Goal: Task Accomplishment & Management: Use online tool/utility

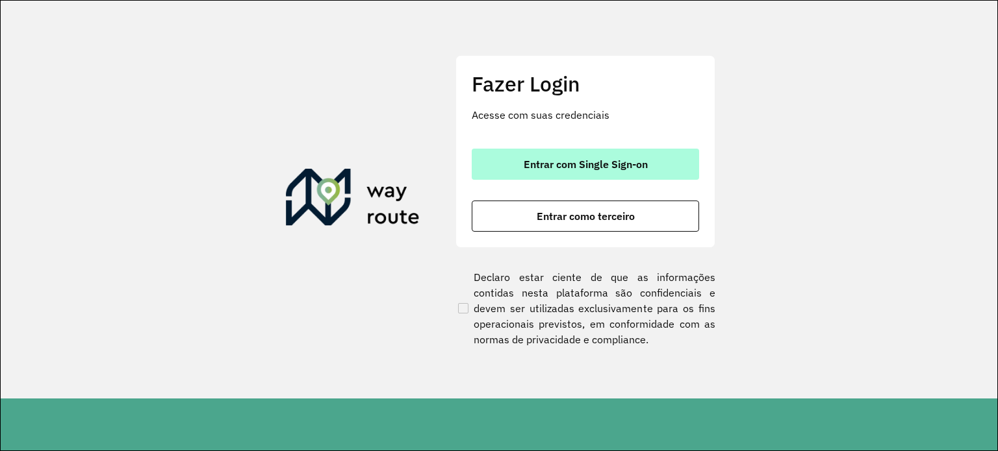
click at [609, 162] on span "Entrar com Single Sign-on" at bounding box center [586, 164] width 124 height 10
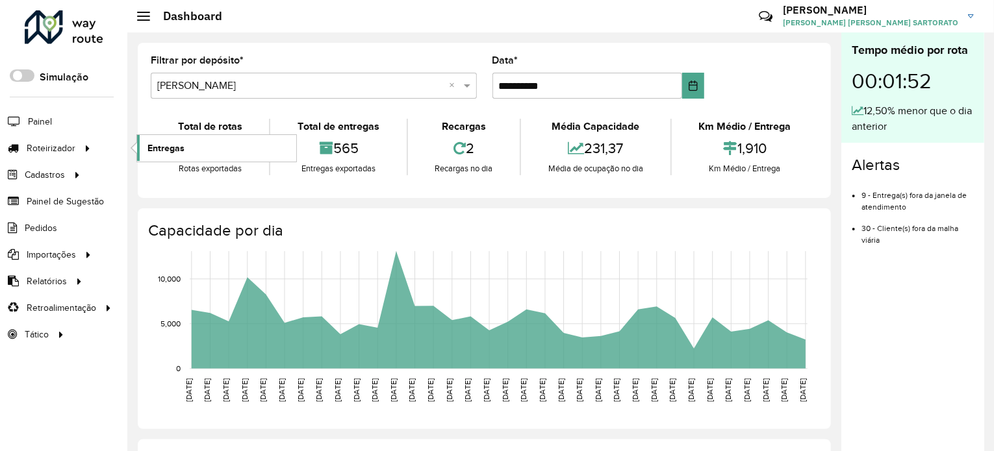
click at [157, 149] on span "Entregas" at bounding box center [165, 149] width 37 height 14
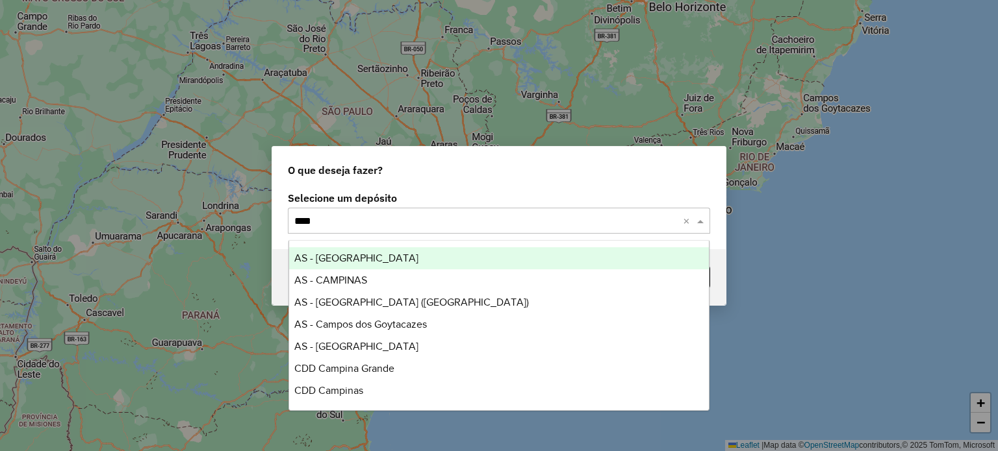
type input "*****"
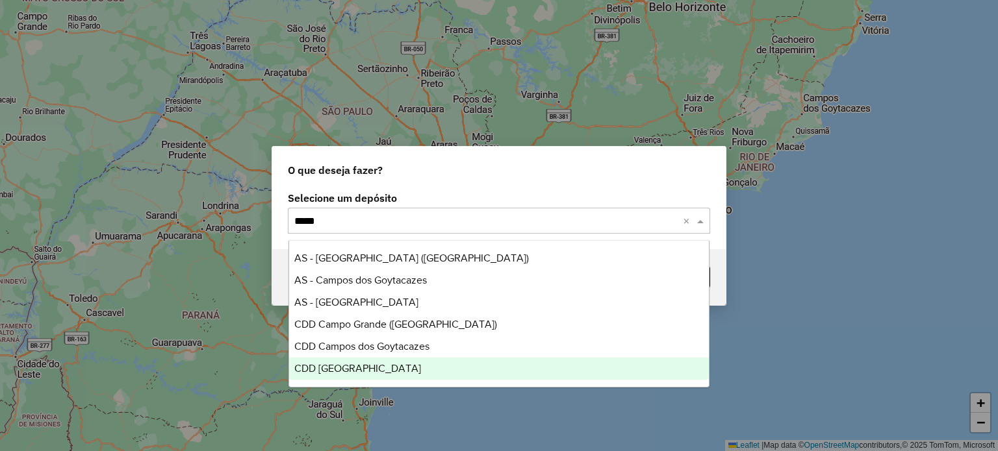
click at [400, 362] on div "CDD [GEOGRAPHIC_DATA]" at bounding box center [499, 369] width 420 height 22
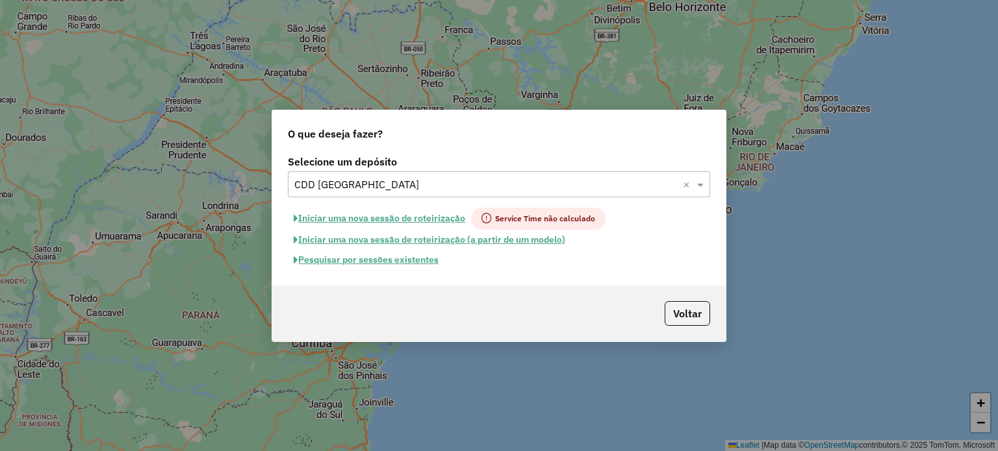
click at [349, 260] on button "Pesquisar por sessões existentes" at bounding box center [366, 260] width 157 height 20
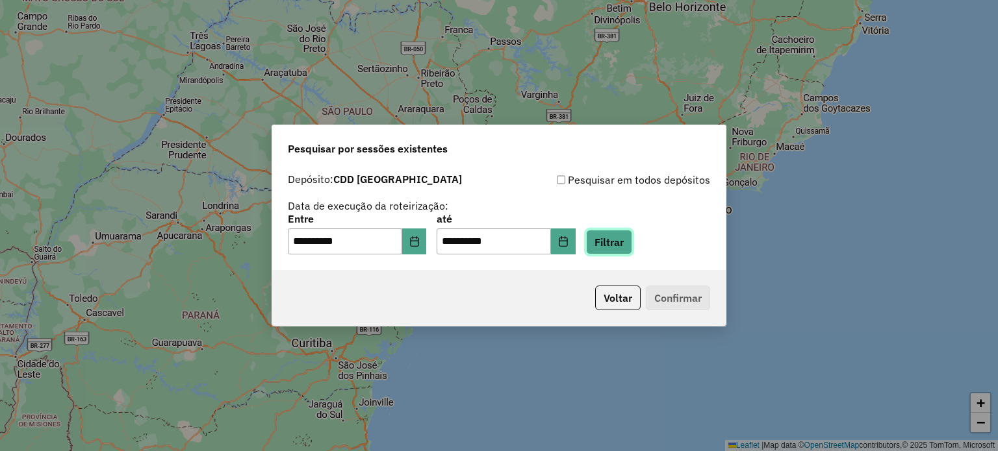
click at [631, 246] on button "Filtrar" at bounding box center [609, 242] width 46 height 25
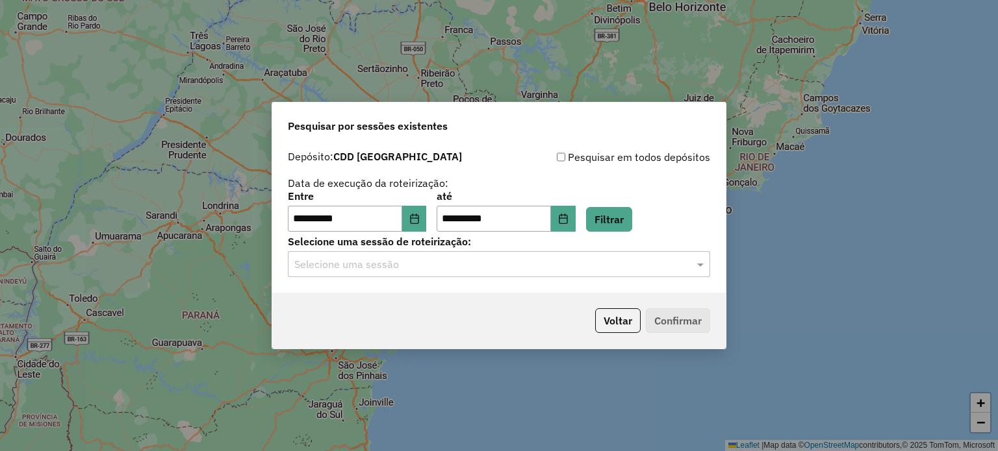
click at [394, 267] on input "text" at bounding box center [485, 265] width 383 height 16
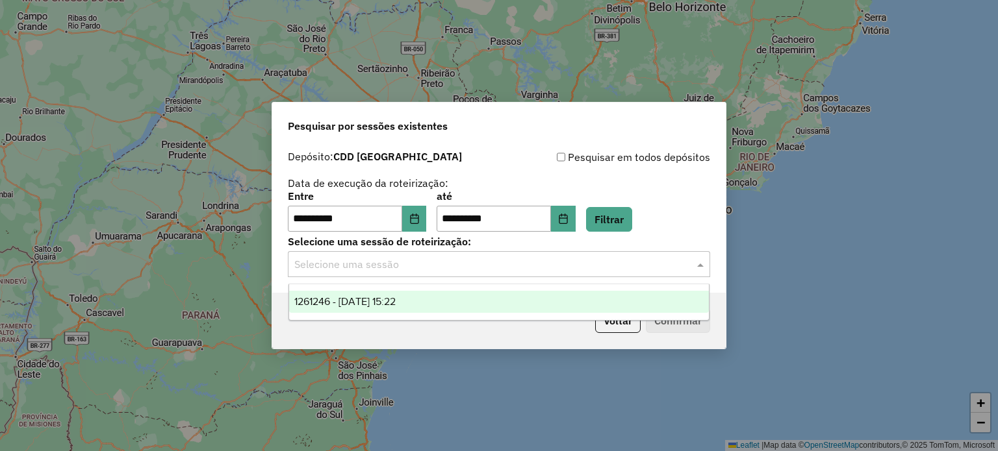
drag, startPoint x: 377, startPoint y: 296, endPoint x: 498, endPoint y: 325, distance: 124.5
click at [377, 292] on div "1261246 - 08/09/2025 15:22" at bounding box center [499, 302] width 420 height 22
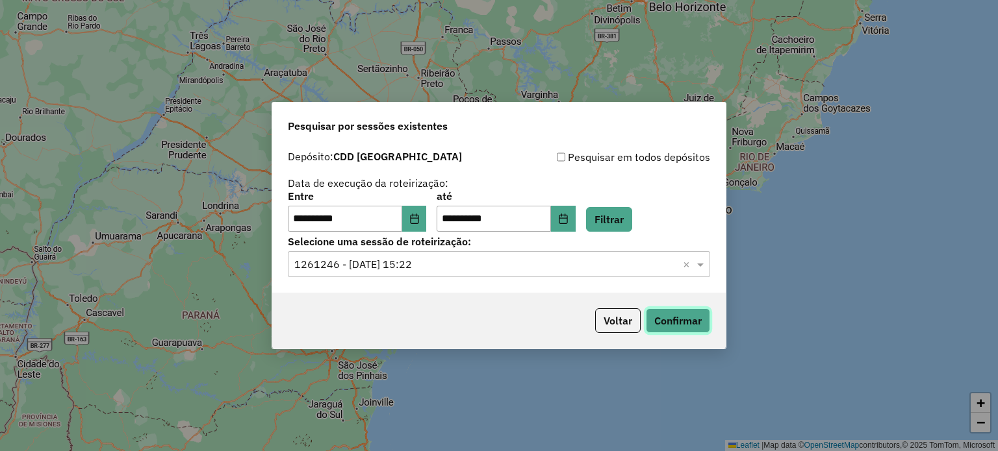
click at [677, 324] on button "Confirmar" at bounding box center [678, 321] width 64 height 25
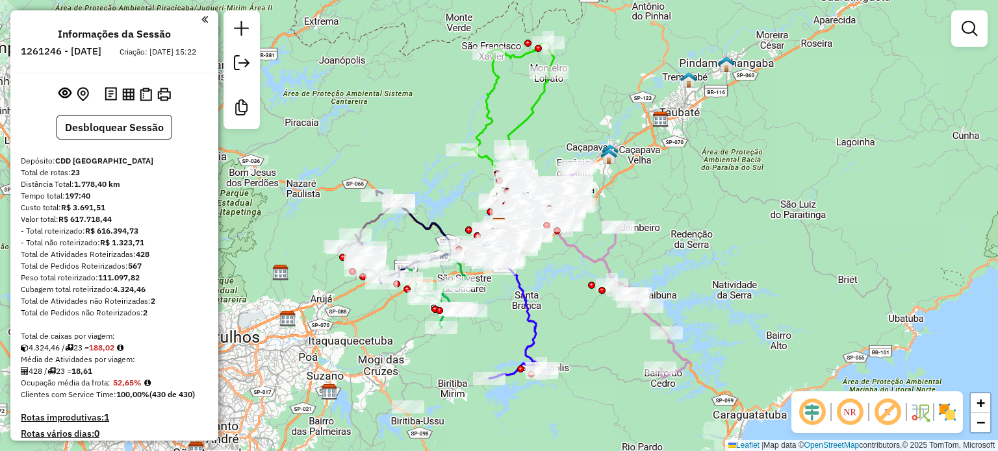
click at [891, 411] on em at bounding box center [887, 412] width 31 height 31
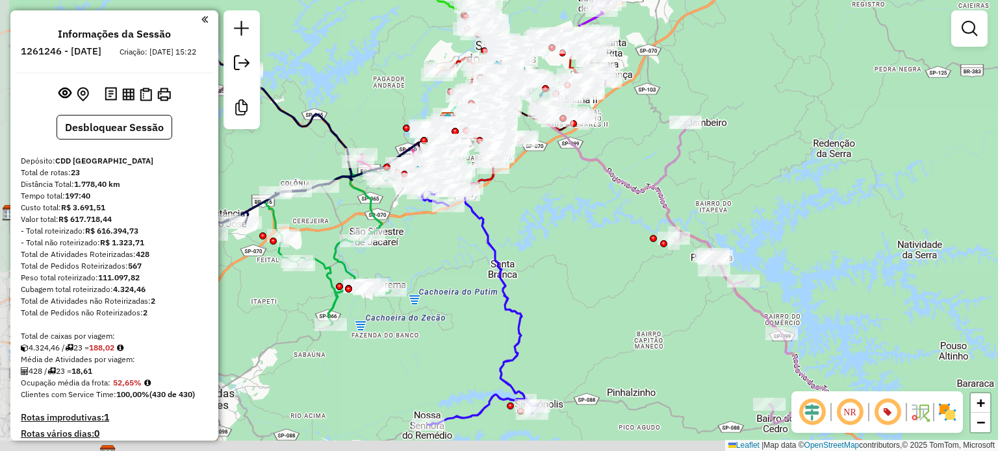
drag, startPoint x: 561, startPoint y: 336, endPoint x: 578, endPoint y: 295, distance: 44.3
click at [578, 295] on div "Janela de atendimento Grade de atendimento Capacidade Transportadoras Veículos …" at bounding box center [499, 225] width 998 height 451
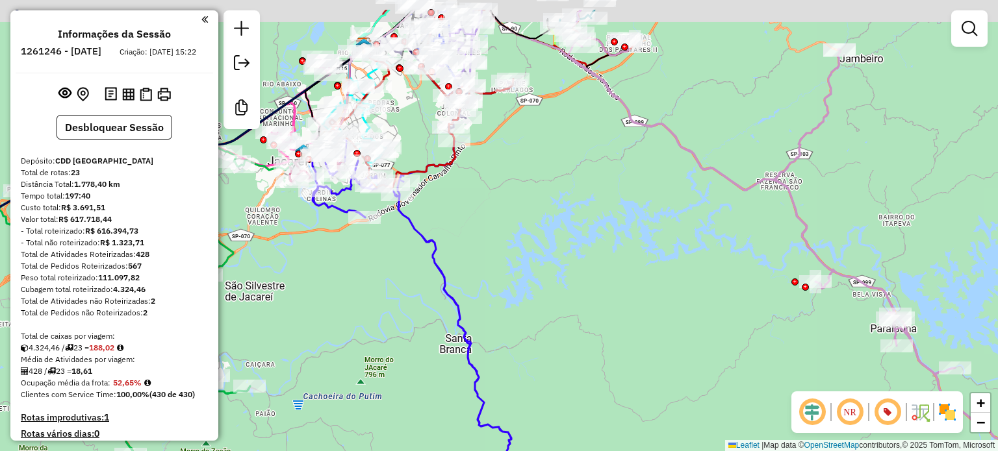
drag, startPoint x: 492, startPoint y: 188, endPoint x: 539, endPoint y: 277, distance: 100.5
click at [566, 283] on div "Janela de atendimento Grade de atendimento Capacidade Transportadoras Veículos …" at bounding box center [499, 225] width 998 height 451
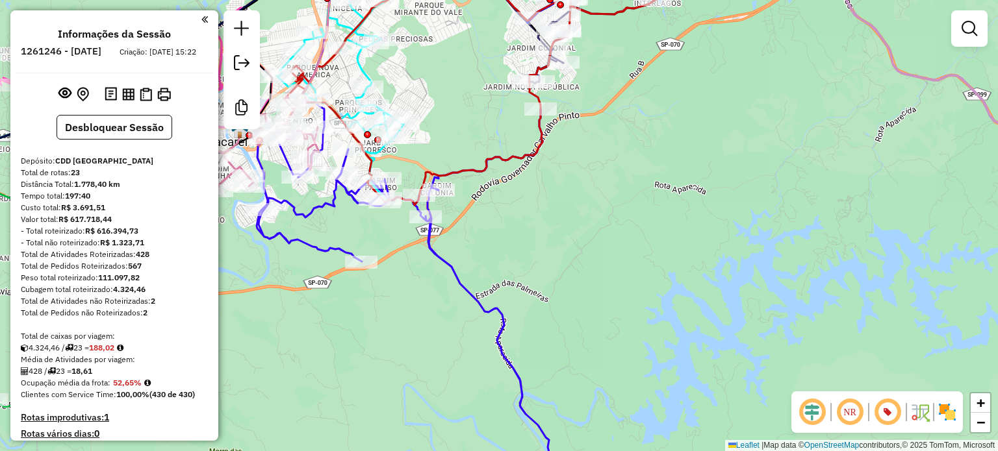
drag, startPoint x: 367, startPoint y: 286, endPoint x: 412, endPoint y: 388, distance: 111.4
click at [412, 388] on div "Janela de atendimento Grade de atendimento Capacidade Transportadoras Veículos …" at bounding box center [499, 225] width 998 height 451
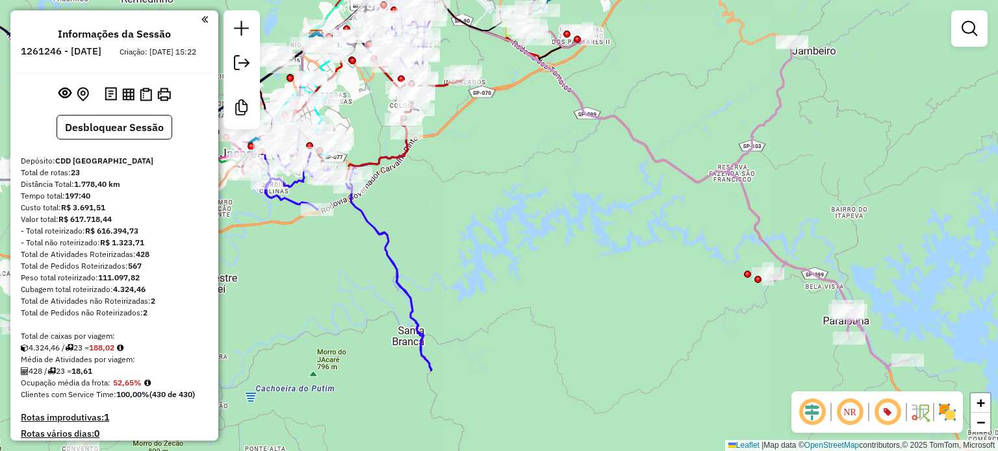
drag, startPoint x: 629, startPoint y: 322, endPoint x: 495, endPoint y: 209, distance: 175.2
click at [492, 210] on div "Janela de atendimento Grade de atendimento Capacidade Transportadoras Veículos …" at bounding box center [499, 225] width 998 height 451
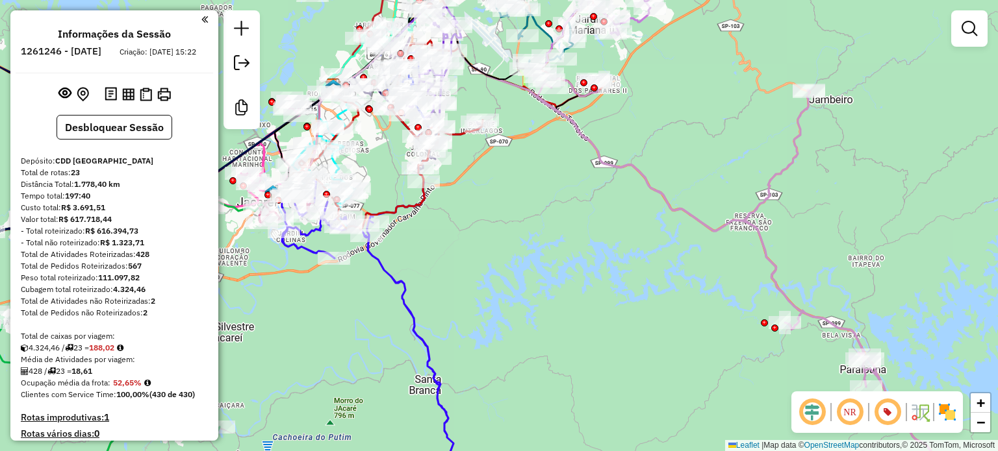
drag, startPoint x: 560, startPoint y: 158, endPoint x: 574, endPoint y: 310, distance: 152.7
click at [577, 313] on div "Janela de atendimento Grade de atendimento Capacidade Transportadoras Veículos …" at bounding box center [499, 225] width 998 height 451
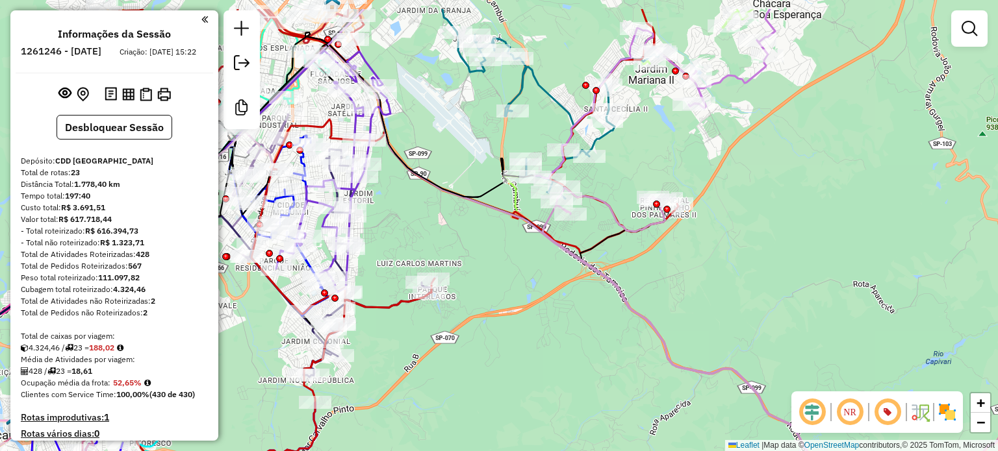
drag, startPoint x: 530, startPoint y: 283, endPoint x: 536, endPoint y: 303, distance: 21.6
click at [536, 303] on div "Janela de atendimento Grade de atendimento Capacidade Transportadoras Veículos …" at bounding box center [499, 225] width 998 height 451
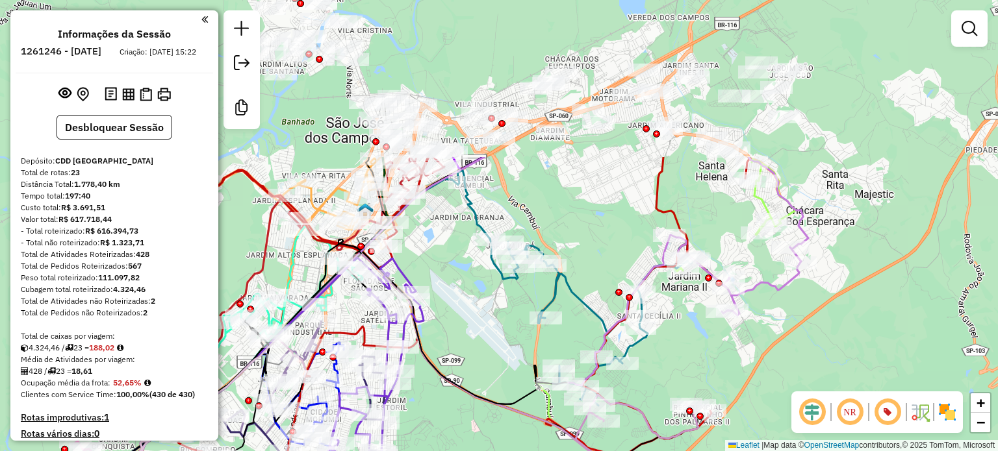
drag, startPoint x: 697, startPoint y: 171, endPoint x: 728, endPoint y: 373, distance: 204.4
click at [728, 373] on div "Janela de atendimento Grade de atendimento Capacidade Transportadoras Veículos …" at bounding box center [499, 225] width 998 height 451
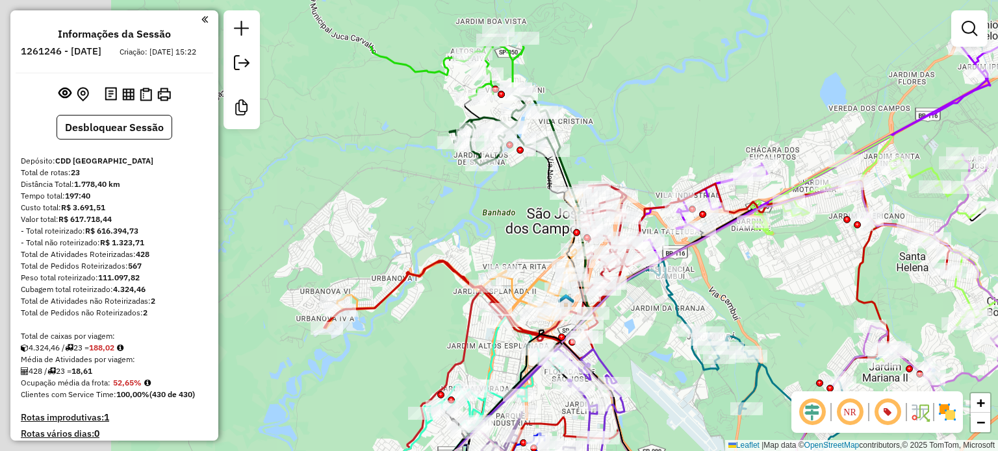
drag, startPoint x: 636, startPoint y: 207, endPoint x: 868, endPoint y: 333, distance: 263.6
click at [881, 333] on div "Janela de atendimento Grade de atendimento Capacidade Transportadoras Veículos …" at bounding box center [499, 225] width 998 height 451
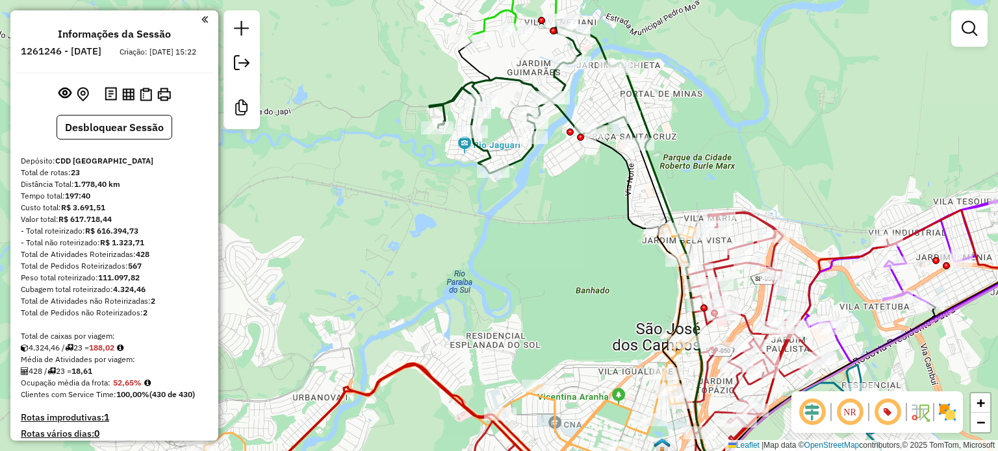
drag, startPoint x: 585, startPoint y: 220, endPoint x: 486, endPoint y: 220, distance: 99.4
click at [496, 225] on div "Janela de atendimento Grade de atendimento Capacidade Transportadoras Veículos …" at bounding box center [499, 225] width 998 height 451
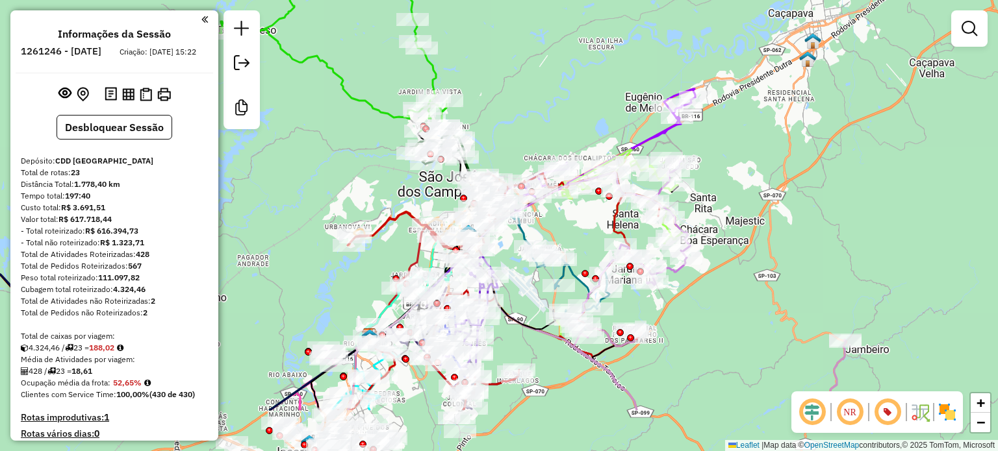
drag, startPoint x: 403, startPoint y: 341, endPoint x: 406, endPoint y: 236, distance: 105.3
click at [406, 236] on div "Janela de atendimento Grade de atendimento Capacidade Transportadoras Veículos …" at bounding box center [499, 225] width 998 height 451
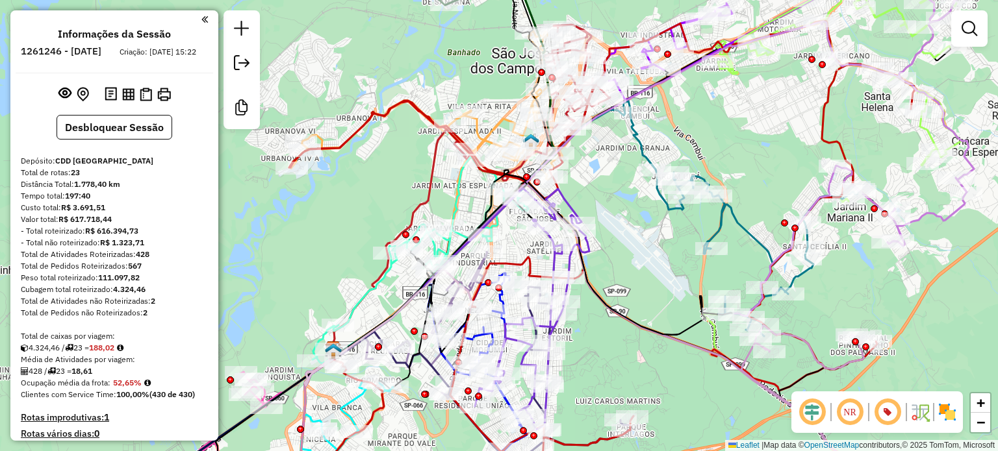
drag, startPoint x: 316, startPoint y: 295, endPoint x: 491, endPoint y: 164, distance: 218.1
click at [491, 165] on div "Janela de atendimento Grade de atendimento Capacidade Transportadoras Veículos …" at bounding box center [499, 225] width 998 height 451
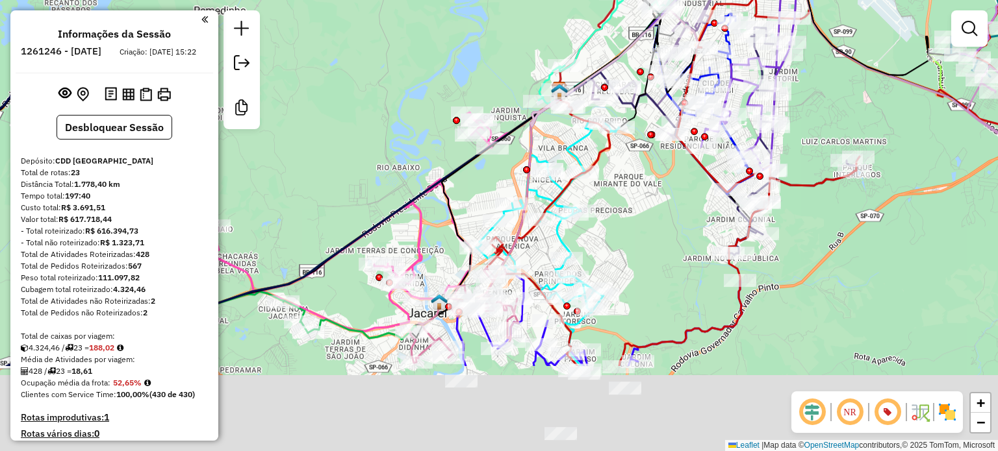
drag, startPoint x: 557, startPoint y: 331, endPoint x: 613, endPoint y: 189, distance: 153.1
click at [613, 189] on div "Janela de atendimento Grade de atendimento Capacidade Transportadoras Veículos …" at bounding box center [499, 225] width 998 height 451
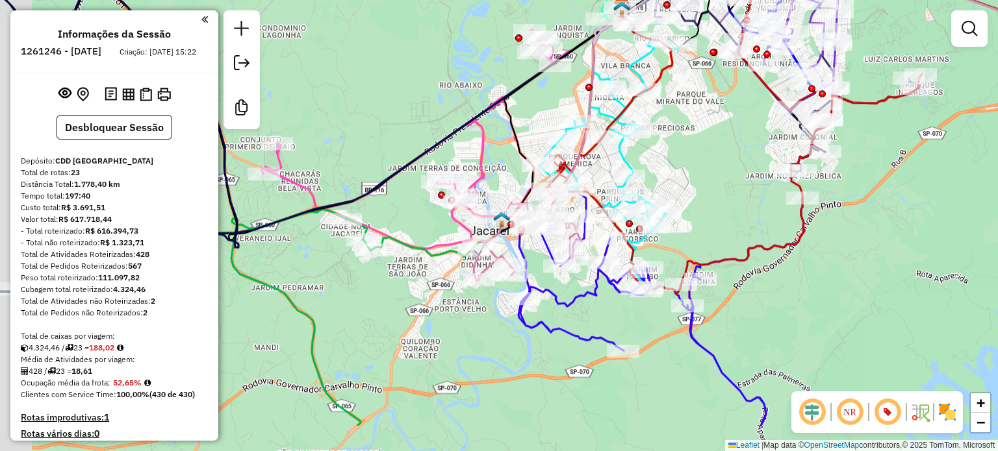
drag, startPoint x: 362, startPoint y: 386, endPoint x: 483, endPoint y: 226, distance: 200.5
click at [485, 219] on div "Janela de atendimento Grade de atendimento Capacidade Transportadoras Veículos …" at bounding box center [499, 225] width 998 height 451
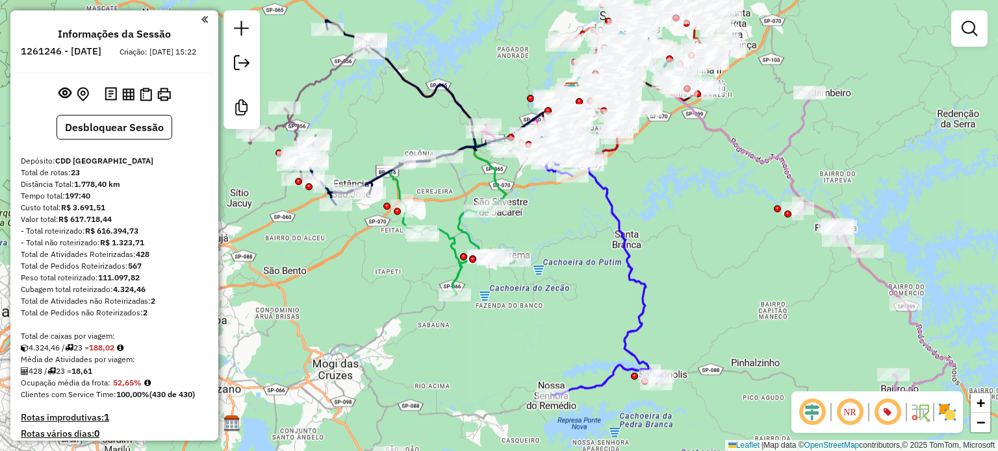
drag, startPoint x: 661, startPoint y: 277, endPoint x: 633, endPoint y: 397, distance: 122.7
click at [635, 394] on div "Janela de atendimento Grade de atendimento Capacidade Transportadoras Veículos …" at bounding box center [499, 225] width 998 height 451
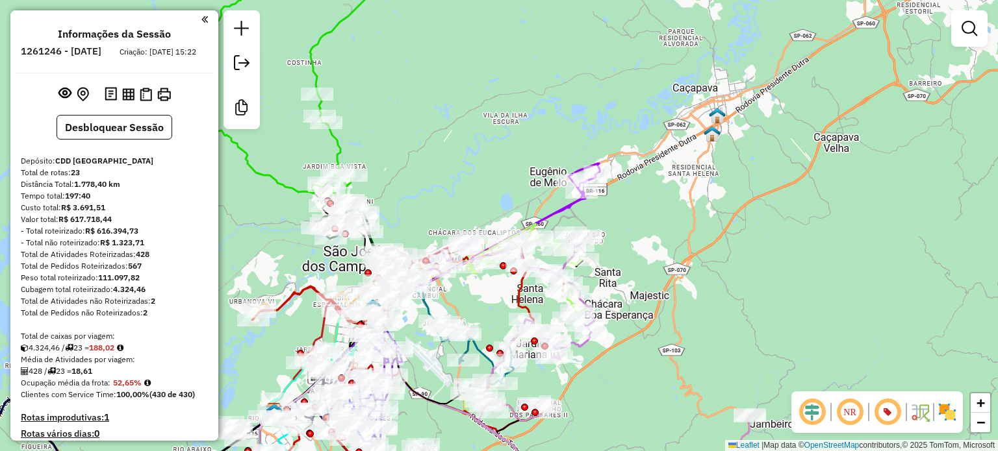
drag, startPoint x: 642, startPoint y: 300, endPoint x: 712, endPoint y: 199, distance: 122.9
click at [712, 199] on div "Janela de atendimento Grade de atendimento Capacidade Transportadoras Veículos …" at bounding box center [499, 225] width 998 height 451
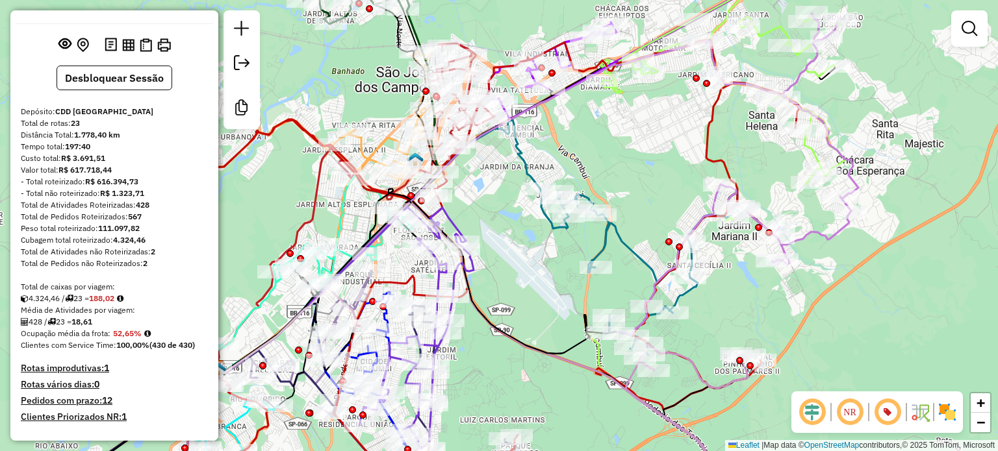
scroll to position [130, 0]
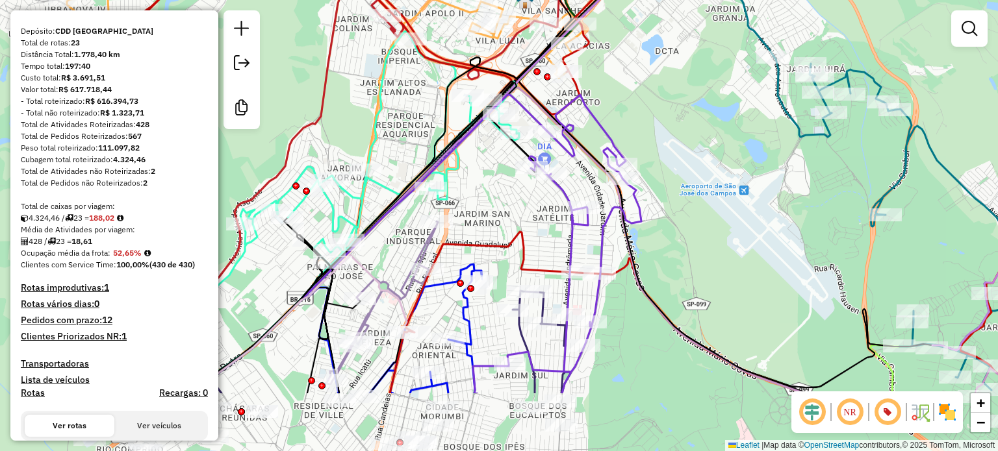
drag, startPoint x: 417, startPoint y: 303, endPoint x: 498, endPoint y: 201, distance: 130.5
click at [498, 201] on div "Janela de atendimento Grade de atendimento Capacidade Transportadoras Veículos …" at bounding box center [499, 225] width 998 height 451
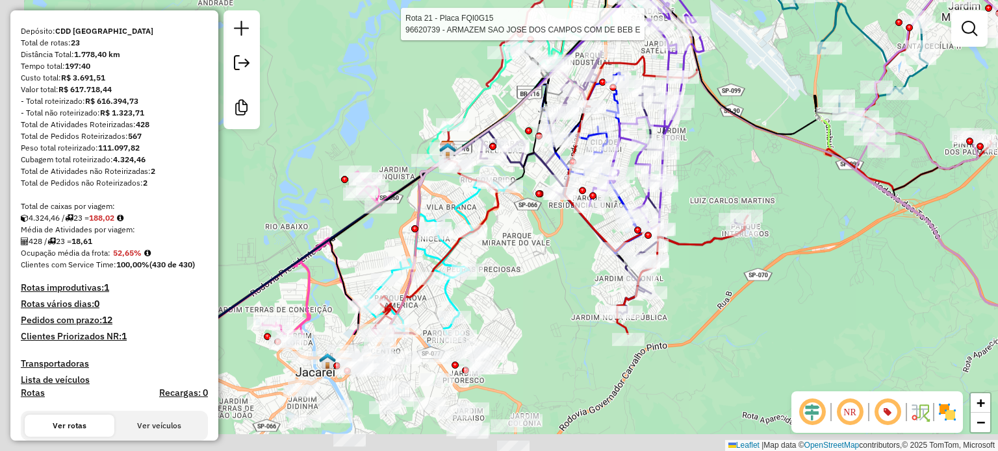
drag, startPoint x: 352, startPoint y: 348, endPoint x: 464, endPoint y: 201, distance: 184.0
click at [462, 203] on icon at bounding box center [435, 258] width 143 height 155
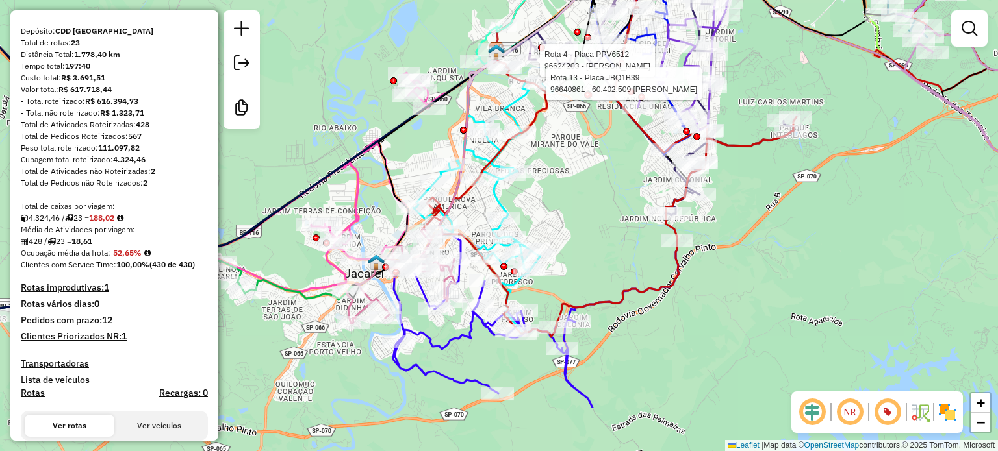
drag, startPoint x: 447, startPoint y: 293, endPoint x: 509, endPoint y: 167, distance: 140.6
click at [507, 174] on icon at bounding box center [484, 206] width 143 height 249
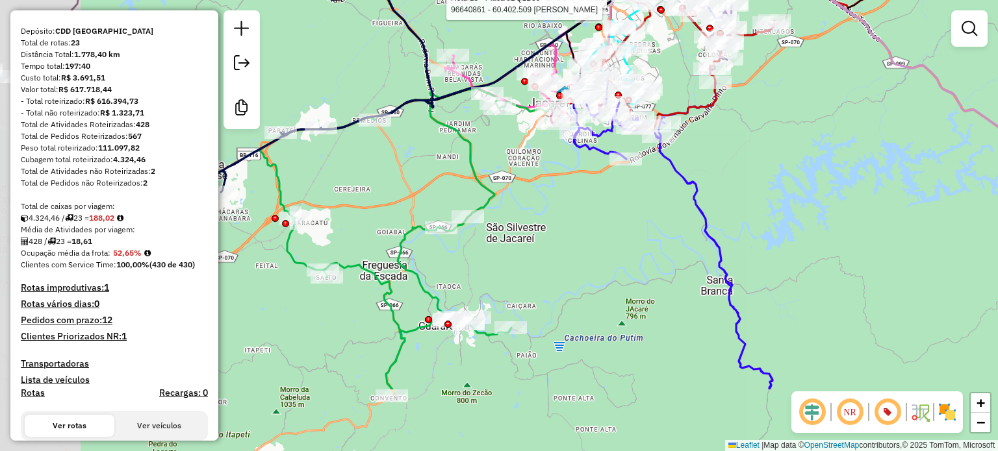
drag, startPoint x: 446, startPoint y: 323, endPoint x: 577, endPoint y: 205, distance: 176.6
click at [576, 207] on div "Rota 21 - Placa FQI0G15 96620739 - ARMAZEM SAO JOSE DOS CAMPOS COM DE BEB E Rot…" at bounding box center [499, 225] width 998 height 451
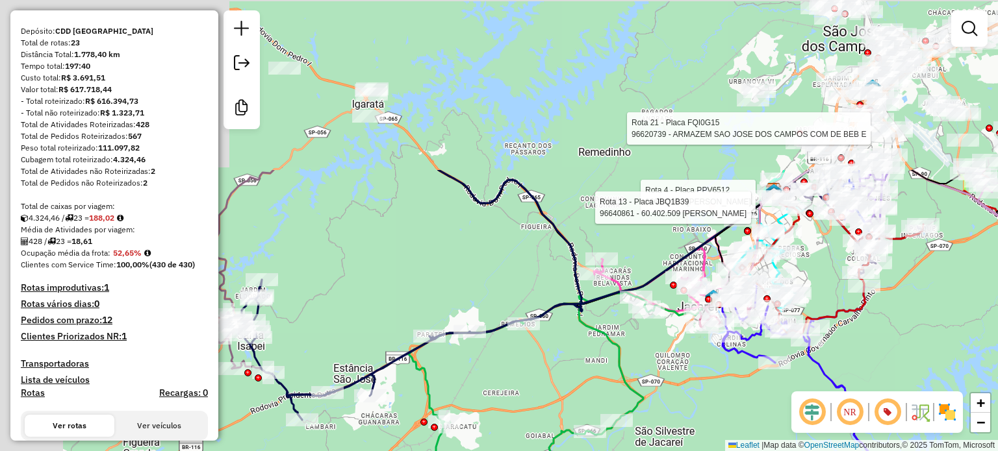
drag, startPoint x: 400, startPoint y: 202, endPoint x: 572, endPoint y: 431, distance: 285.8
click at [572, 440] on div "Rota 21 - Placa FQI0G15 96620739 - ARMAZEM SAO JOSE DOS CAMPOS COM DE BEB E Rot…" at bounding box center [499, 225] width 998 height 451
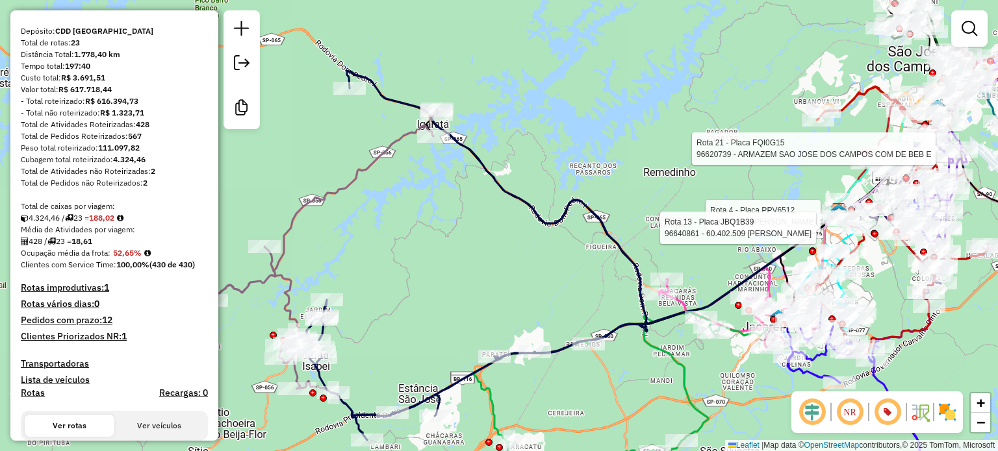
drag, startPoint x: 418, startPoint y: 350, endPoint x: 481, endPoint y: 345, distance: 62.6
click at [481, 345] on div "Rota 21 - Placa FQI0G15 96620739 - ARMAZEM SAO JOSE DOS CAMPOS COM DE BEB E Rot…" at bounding box center [499, 225] width 998 height 451
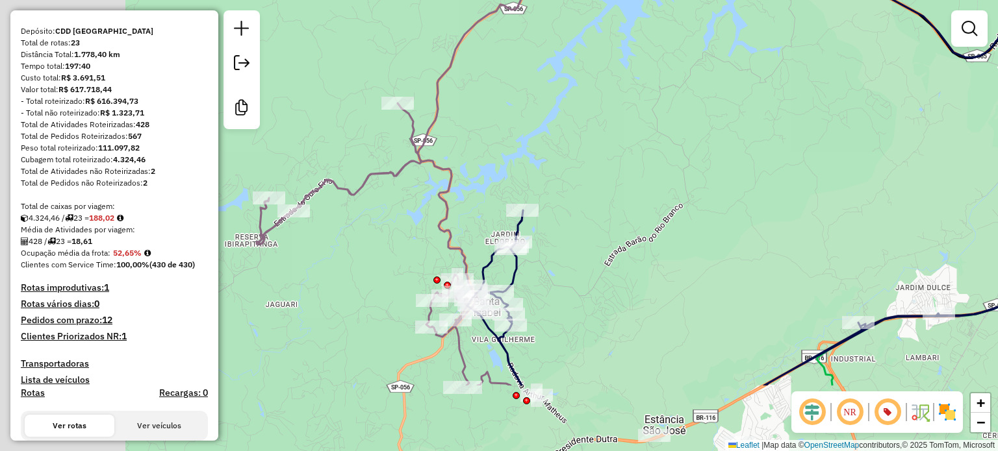
drag, startPoint x: 494, startPoint y: 268, endPoint x: 678, endPoint y: 186, distance: 201.2
click at [678, 186] on div "Rota 21 - Placa FQI0G15 96620739 - ARMAZEM SAO JOSE DOS CAMPOS COM DE BEB E Rot…" at bounding box center [499, 225] width 998 height 451
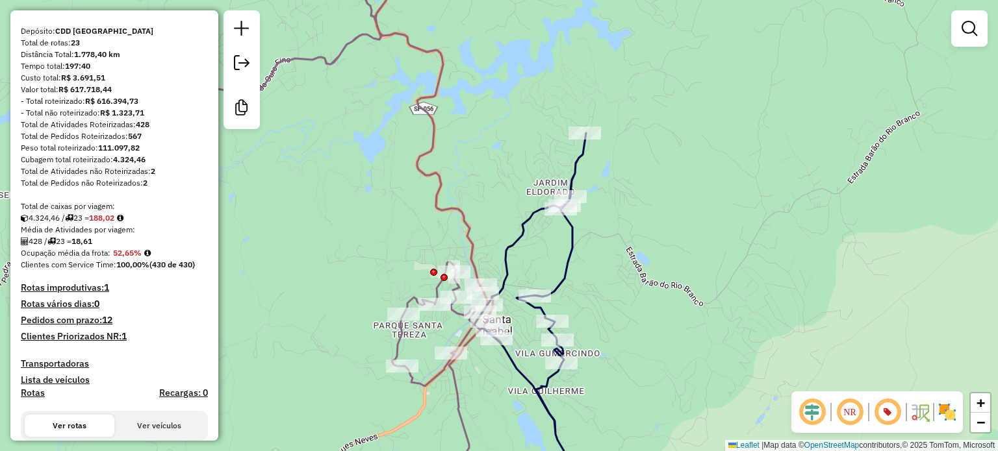
drag, startPoint x: 635, startPoint y: 302, endPoint x: 651, endPoint y: 251, distance: 53.8
click at [651, 251] on div "Rota 21 - Placa FQI0G15 96620739 - ARMAZEM SAO JOSE DOS CAMPOS COM DE BEB E Rot…" at bounding box center [499, 225] width 998 height 451
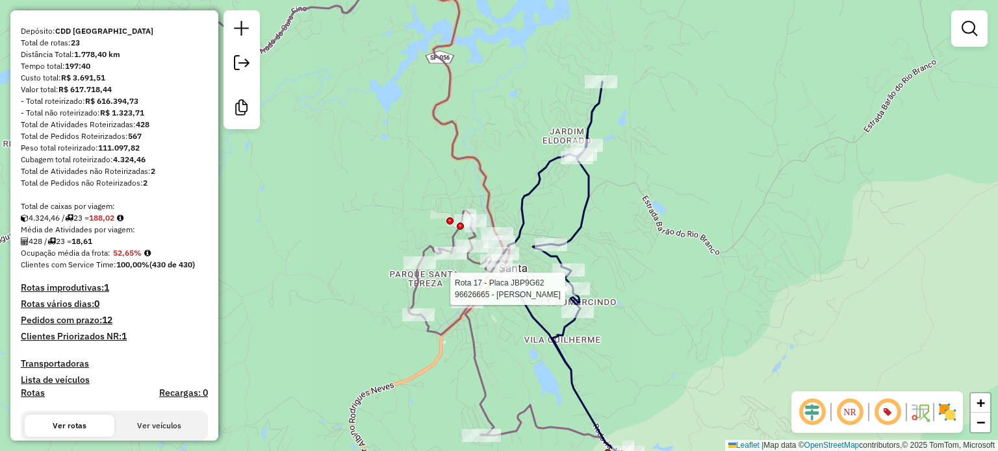
select select "**********"
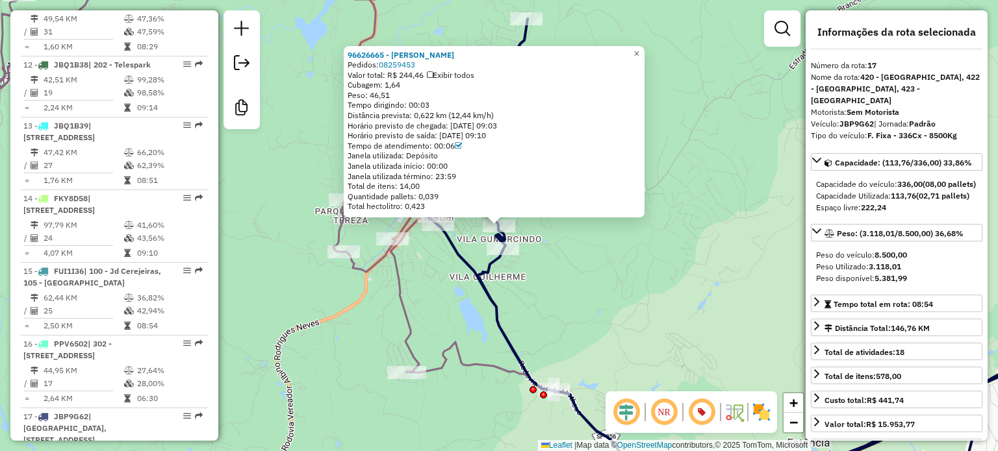
scroll to position [1803, 0]
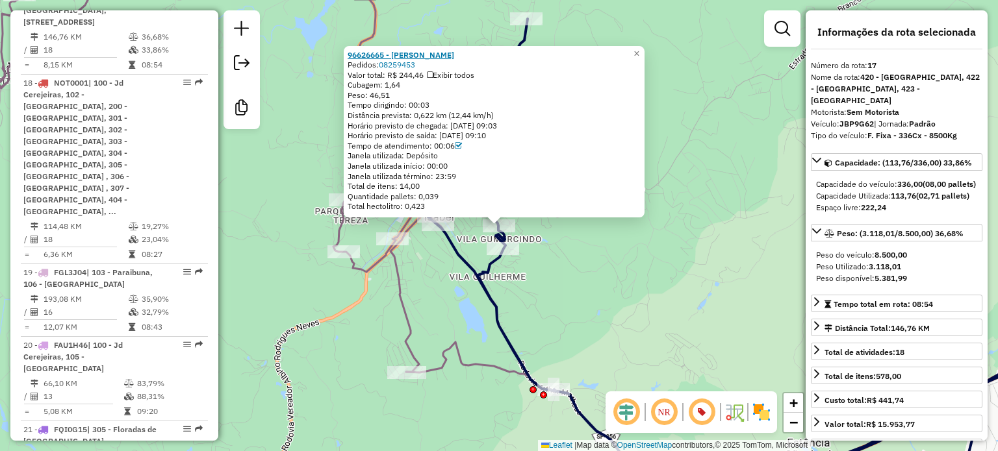
click at [444, 51] on strong "96626665 - LETICIA DE PAULA" at bounding box center [401, 55] width 107 height 10
drag, startPoint x: 644, startPoint y: 45, endPoint x: 644, endPoint y: 53, distance: 8.4
click at [639, 48] on span "×" at bounding box center [636, 53] width 6 height 11
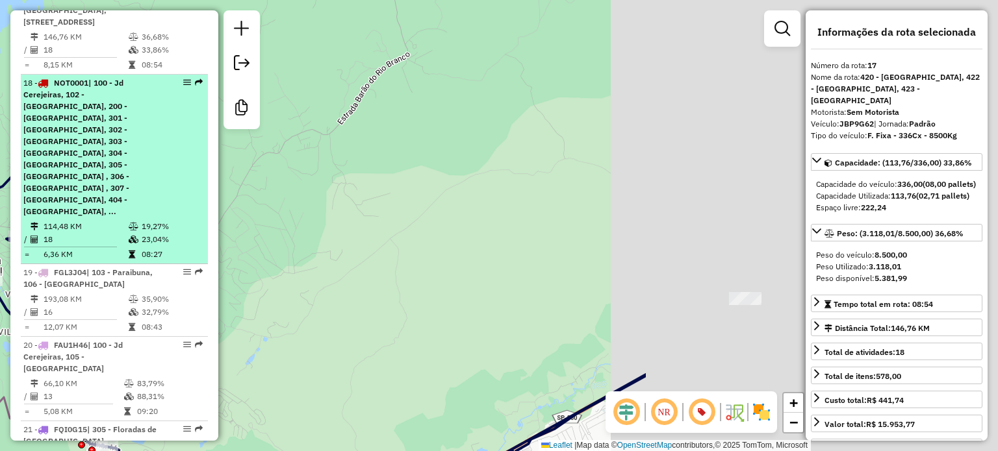
drag, startPoint x: 668, startPoint y: 149, endPoint x: 203, endPoint y: 207, distance: 469.4
click at [203, 207] on hb-router-mapa "Informações da Sessão 1261246 - 08/09/2025 Criação: 06/09/2025 15:22 Desbloquea…" at bounding box center [499, 225] width 998 height 451
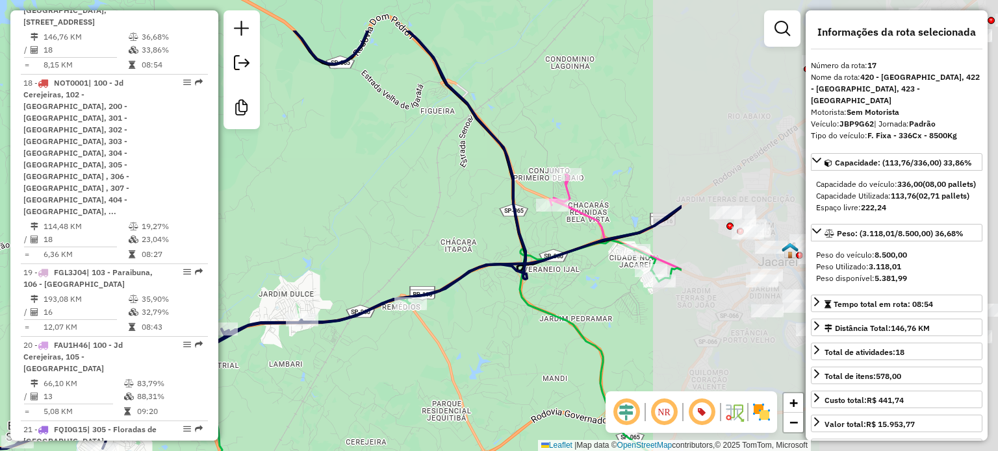
drag, startPoint x: 626, startPoint y: 175, endPoint x: 283, endPoint y: 223, distance: 346.3
click at [210, 251] on hb-router-mapa "Informações da Sessão 1261246 - 08/09/2025 Criação: 06/09/2025 15:22 Desbloquea…" at bounding box center [499, 225] width 998 height 451
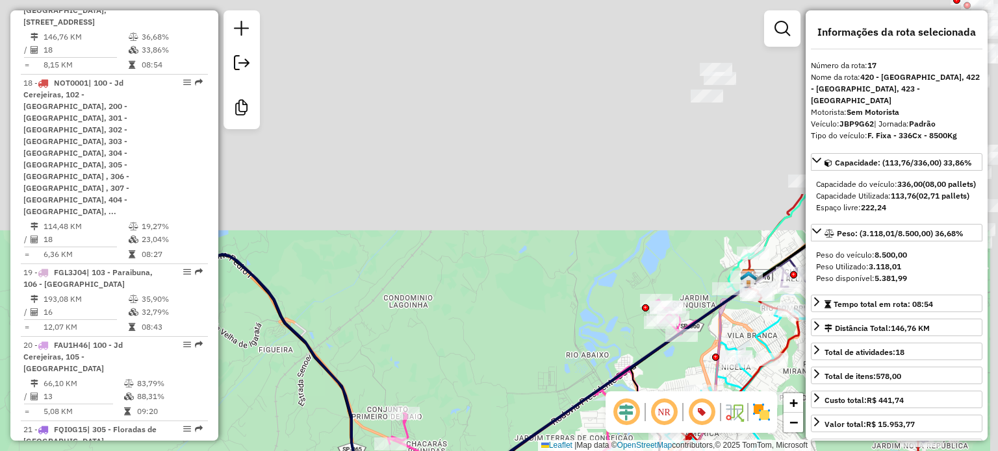
drag, startPoint x: 379, startPoint y: 181, endPoint x: 388, endPoint y: 209, distance: 29.2
click at [216, 415] on hb-router-mapa "Informações da Sessão 1261246 - 08/09/2025 Criação: 06/09/2025 15:22 Desbloquea…" at bounding box center [499, 225] width 998 height 451
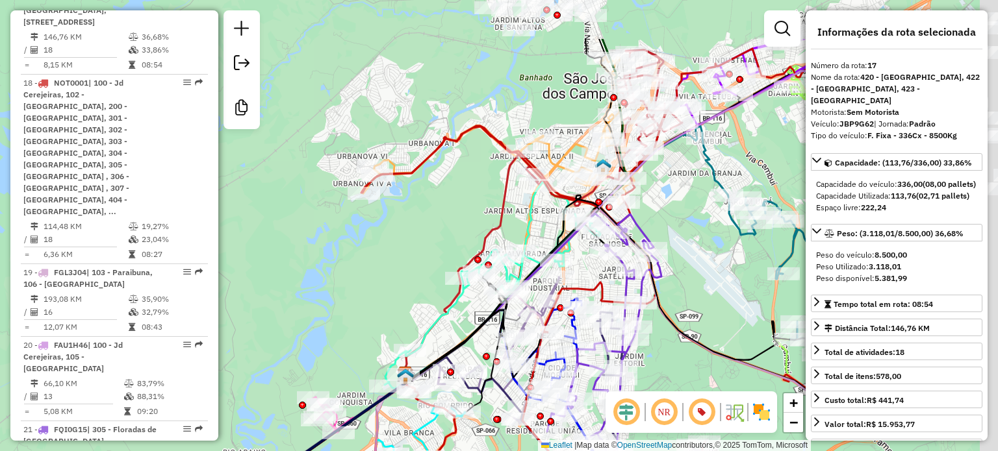
drag, startPoint x: 573, startPoint y: 165, endPoint x: 251, endPoint y: 281, distance: 342.3
click at [213, 301] on hb-router-mapa "Informações da Sessão 1261246 - 08/09/2025 Criação: 06/09/2025 15:22 Desbloquea…" at bounding box center [499, 225] width 998 height 451
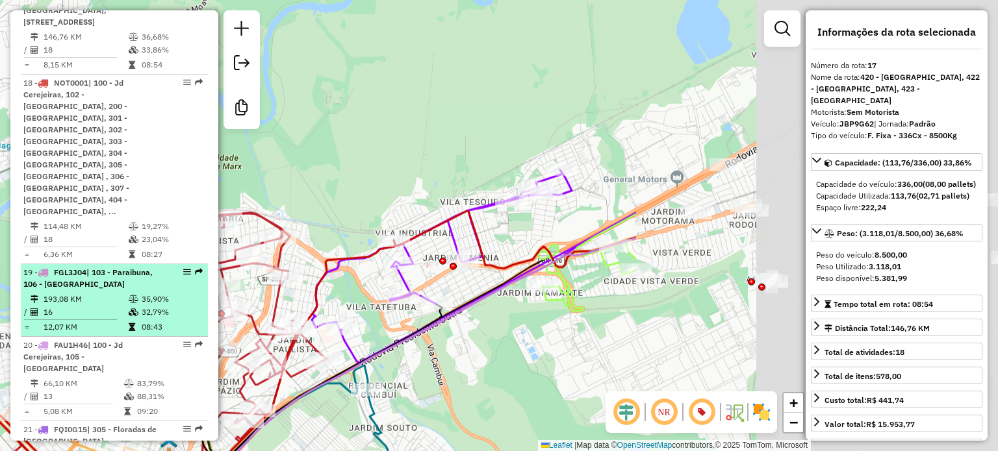
drag, startPoint x: 491, startPoint y: 110, endPoint x: 30, endPoint y: 319, distance: 506.1
click at [30, 319] on hb-router-mapa "Informações da Sessão 1261246 - 08/09/2025 Criação: 06/09/2025 15:22 Desbloquea…" at bounding box center [499, 225] width 998 height 451
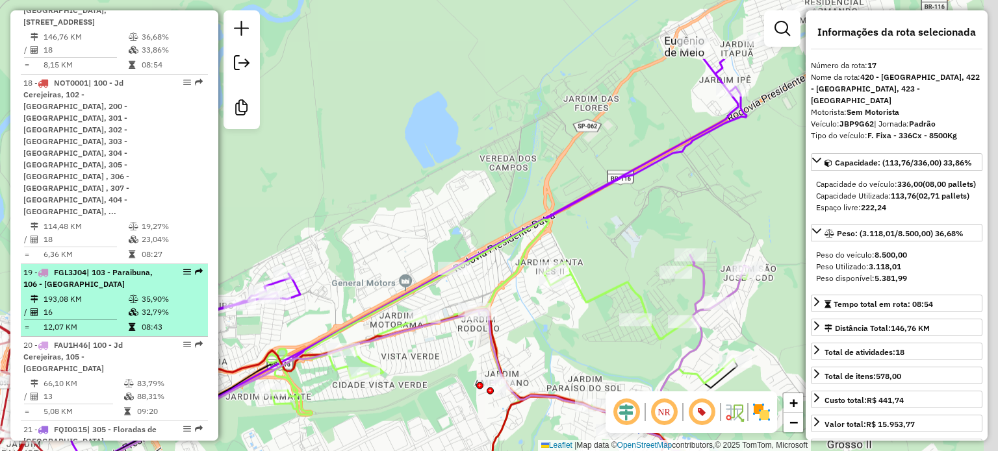
drag, startPoint x: 435, startPoint y: 171, endPoint x: 67, endPoint y: 299, distance: 389.9
click at [55, 317] on hb-router-mapa "Informações da Sessão 1261246 - 08/09/2025 Criação: 06/09/2025 15:22 Desbloquea…" at bounding box center [499, 225] width 998 height 451
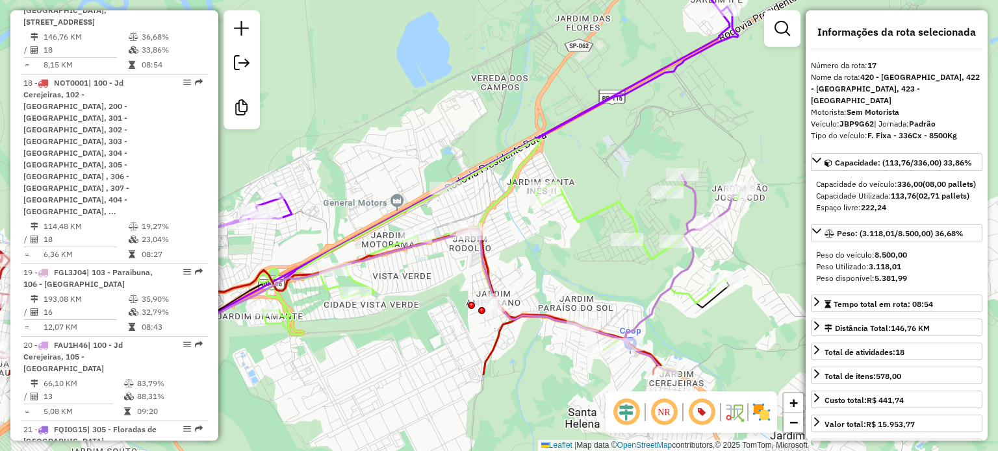
drag, startPoint x: 302, startPoint y: 240, endPoint x: 402, endPoint y: 119, distance: 157.4
click at [402, 119] on div "Janela de atendimento Grade de atendimento Capacidade Transportadoras Veículos …" at bounding box center [499, 225] width 998 height 451
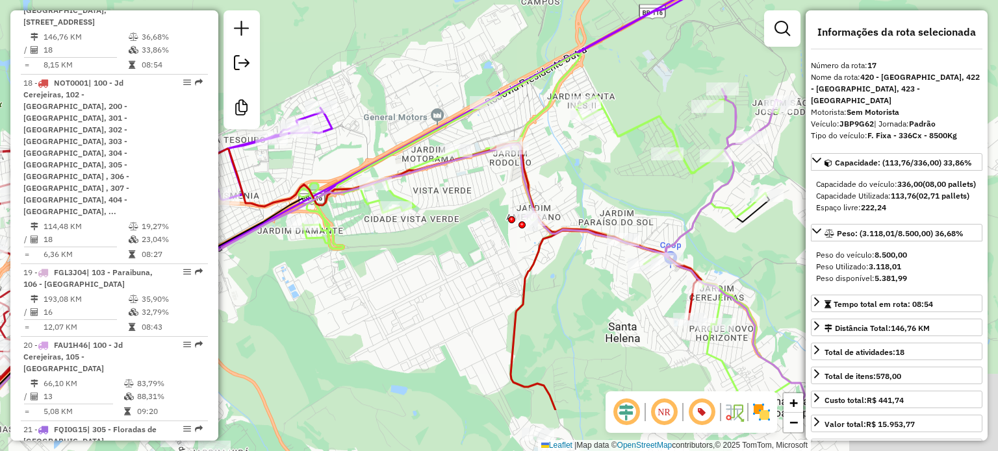
drag, startPoint x: 345, startPoint y: 350, endPoint x: 410, endPoint y: 223, distance: 142.3
click at [413, 214] on div "Janela de atendimento Grade de atendimento Capacidade Transportadoras Veículos …" at bounding box center [499, 225] width 998 height 451
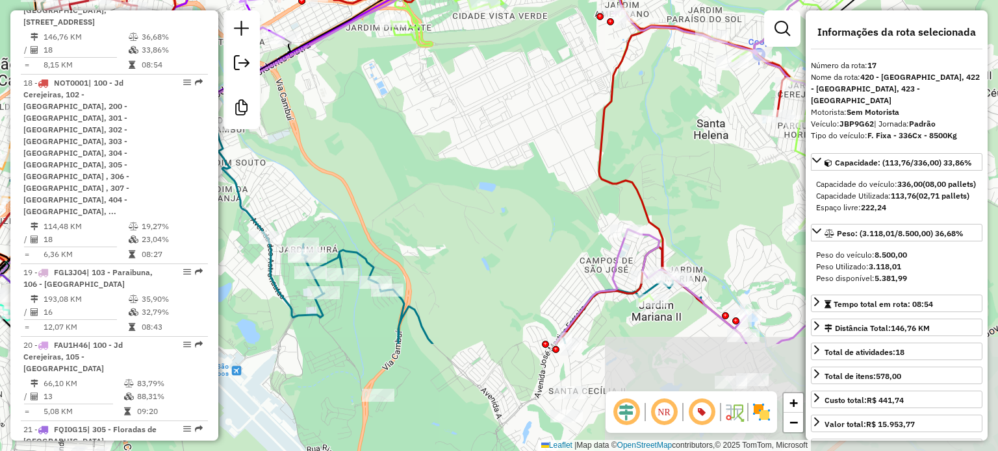
drag, startPoint x: 361, startPoint y: 311, endPoint x: 422, endPoint y: 158, distance: 164.8
click at [422, 158] on div "Janela de atendimento Grade de atendimento Capacidade Transportadoras Veículos …" at bounding box center [499, 225] width 998 height 451
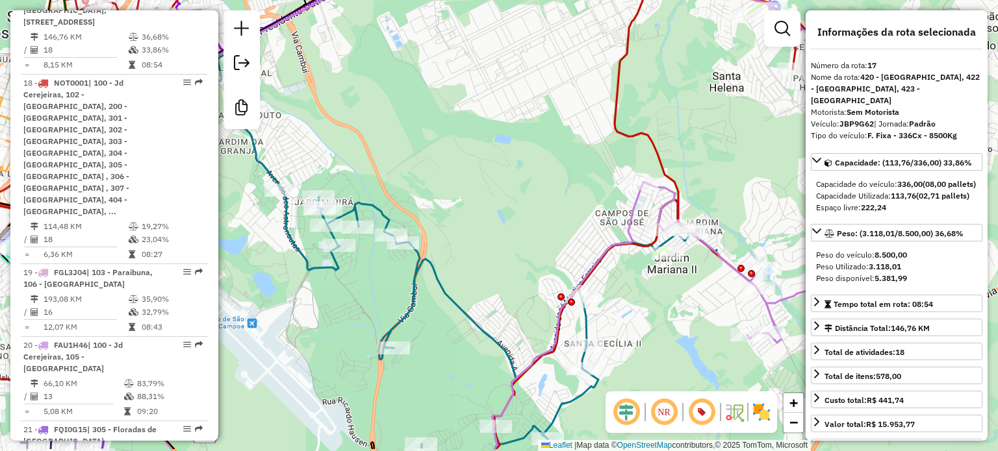
drag, startPoint x: 437, startPoint y: 290, endPoint x: 488, endPoint y: 150, distance: 149.2
click at [488, 152] on div "Janela de atendimento Grade de atendimento Capacidade Transportadoras Veículos …" at bounding box center [499, 225] width 998 height 451
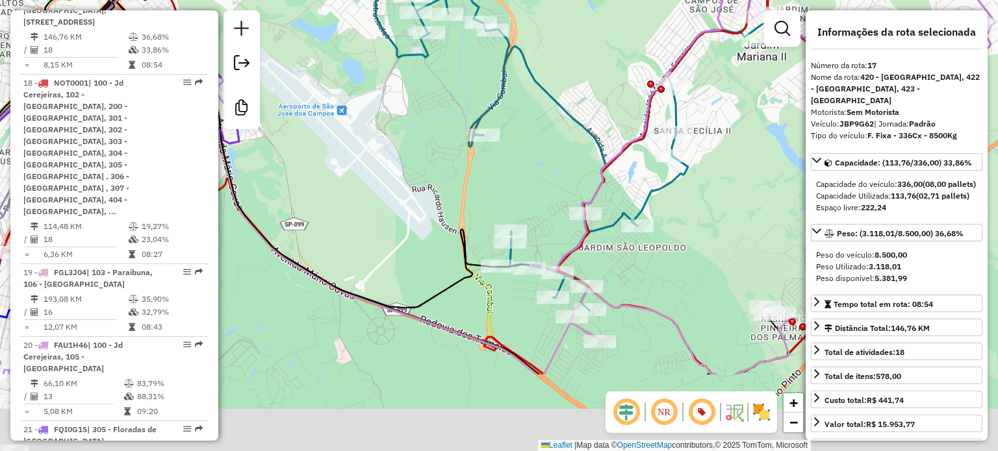
drag, startPoint x: 455, startPoint y: 312, endPoint x: 508, endPoint y: 186, distance: 136.8
click at [511, 177] on div "Janela de atendimento Grade de atendimento Capacidade Transportadoras Veículos …" at bounding box center [499, 225] width 998 height 451
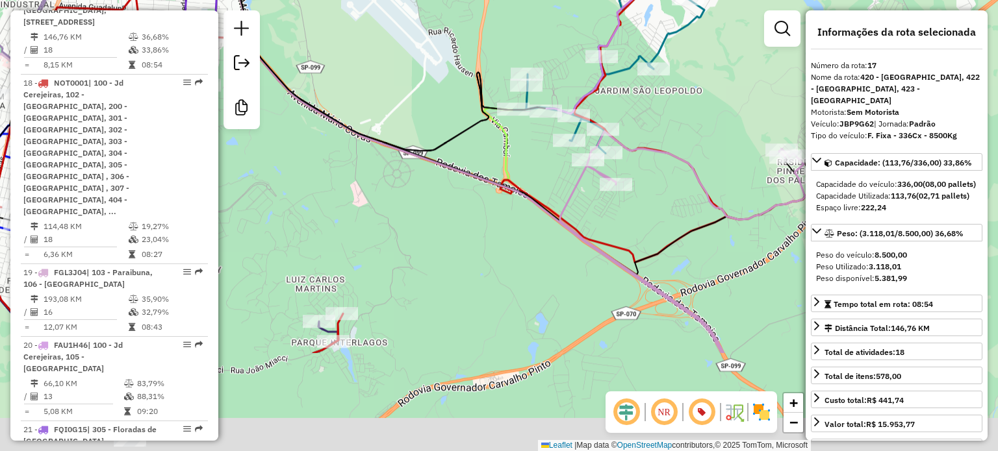
drag, startPoint x: 451, startPoint y: 277, endPoint x: 431, endPoint y: 125, distance: 154.0
click at [431, 130] on div "Janela de atendimento Grade de atendimento Capacidade Transportadoras Veículos …" at bounding box center [499, 225] width 998 height 451
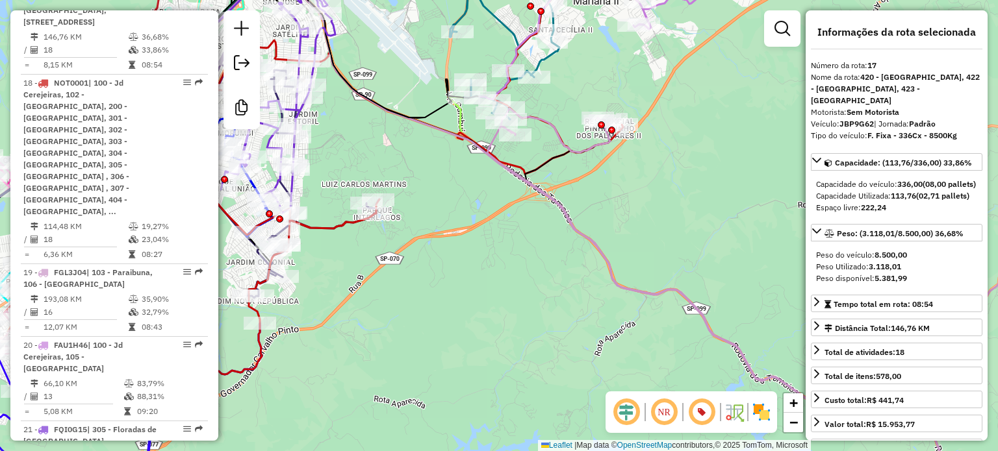
drag, startPoint x: 488, startPoint y: 292, endPoint x: 464, endPoint y: 142, distance: 152.0
click at [466, 131] on div "Janela de atendimento Grade de atendimento Capacidade Transportadoras Veículos …" at bounding box center [499, 225] width 998 height 451
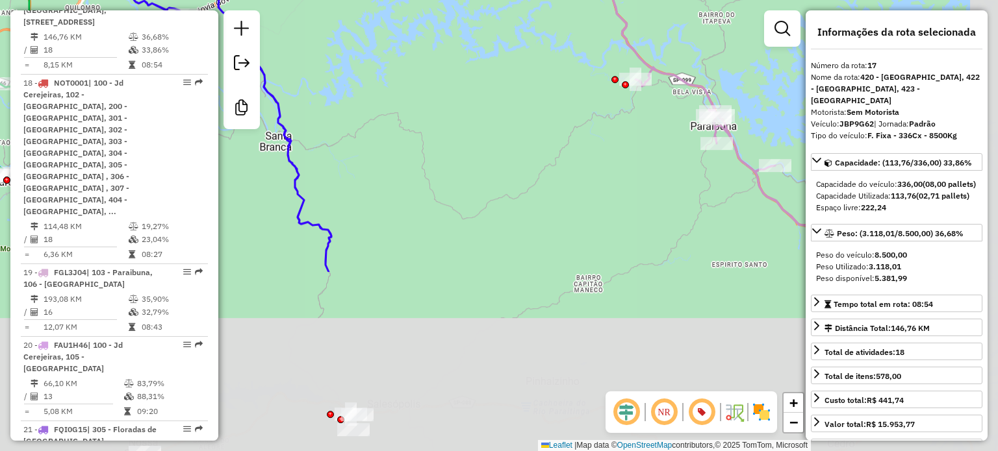
drag, startPoint x: 500, startPoint y: 306, endPoint x: 429, endPoint y: 95, distance: 222.0
click at [425, 83] on div "Janela de atendimento Grade de atendimento Capacidade Transportadoras Veículos …" at bounding box center [499, 225] width 998 height 451
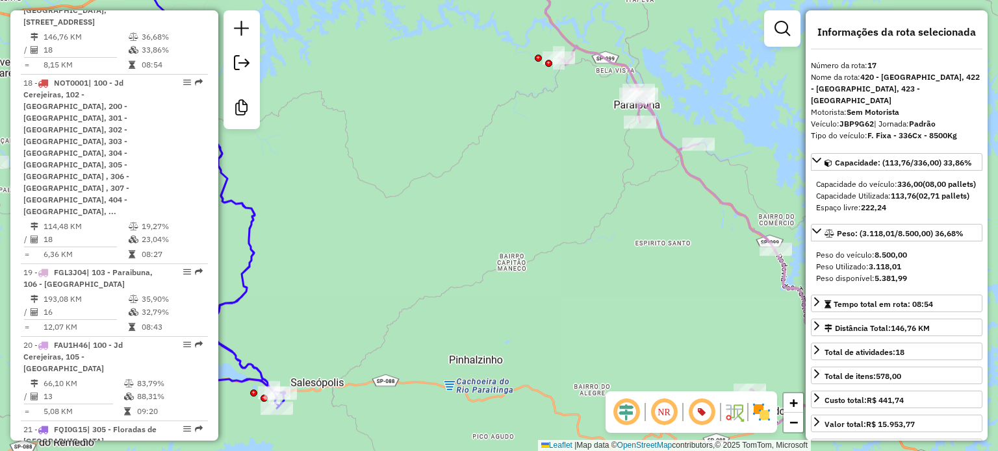
drag, startPoint x: 585, startPoint y: 207, endPoint x: 405, endPoint y: 189, distance: 180.8
click at [405, 189] on div "Janela de atendimento Grade de atendimento Capacidade Transportadoras Veículos …" at bounding box center [499, 225] width 998 height 451
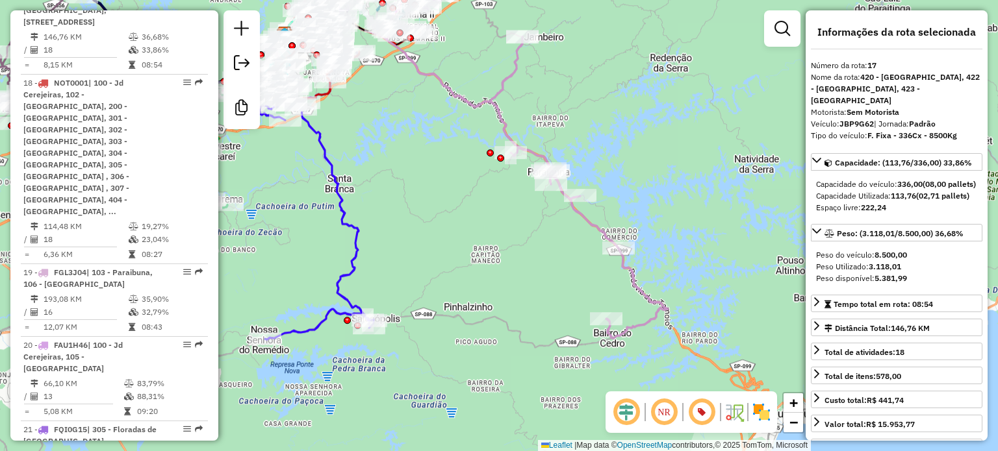
drag, startPoint x: 570, startPoint y: 314, endPoint x: 453, endPoint y: 155, distance: 197.1
click at [453, 154] on div "Janela de atendimento Grade de atendimento Capacidade Transportadoras Veículos …" at bounding box center [499, 225] width 998 height 451
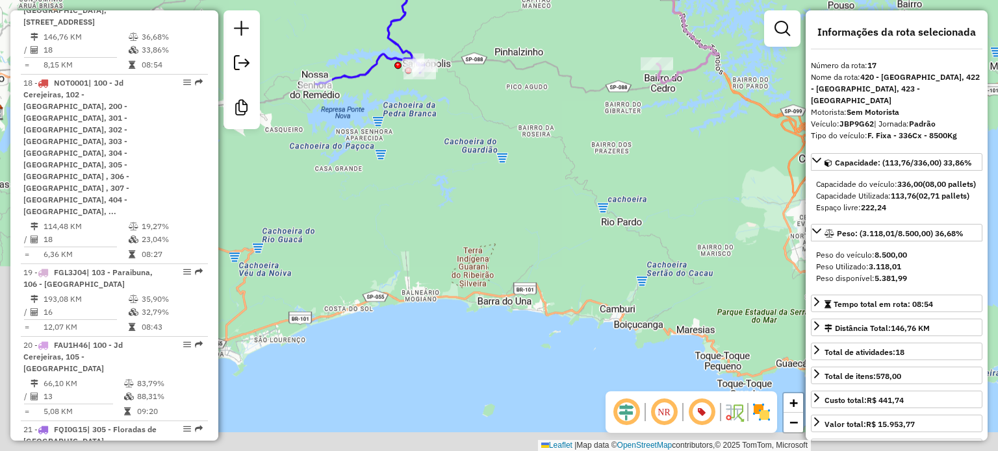
drag, startPoint x: 496, startPoint y: 140, endPoint x: 590, endPoint y: 64, distance: 120.1
click at [590, 64] on div "Janela de atendimento Grade de atendimento Capacidade Transportadoras Veículos …" at bounding box center [499, 225] width 998 height 451
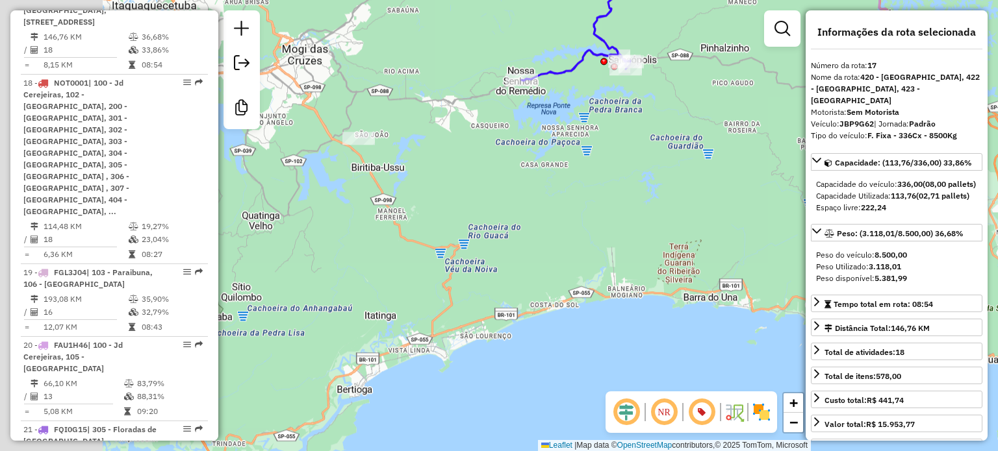
drag, startPoint x: 533, startPoint y: 166, endPoint x: 533, endPoint y: 149, distance: 16.9
click at [675, 185] on div "Janela de atendimento Grade de atendimento Capacidade Transportadoras Veículos …" at bounding box center [499, 225] width 998 height 451
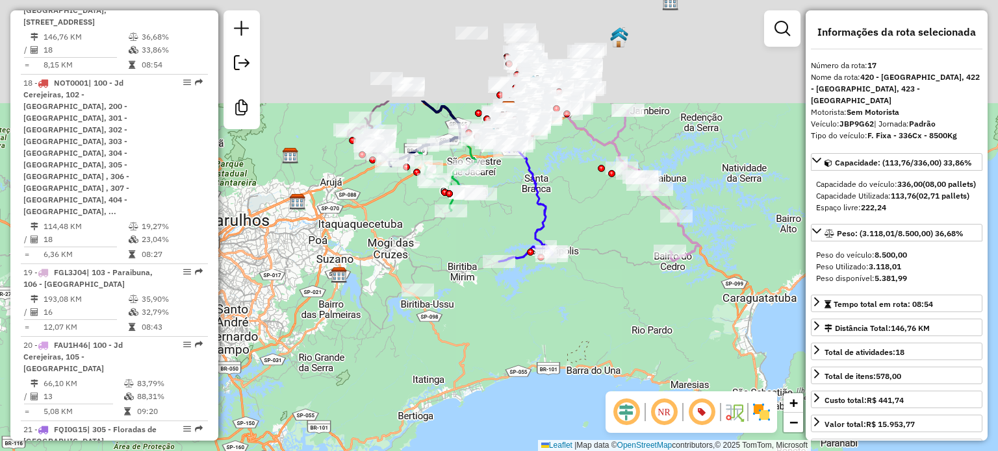
drag, startPoint x: 470, startPoint y: 88, endPoint x: 457, endPoint y: 233, distance: 145.4
click at [455, 233] on div "Janela de atendimento Grade de atendimento Capacidade Transportadoras Veículos …" at bounding box center [499, 225] width 998 height 451
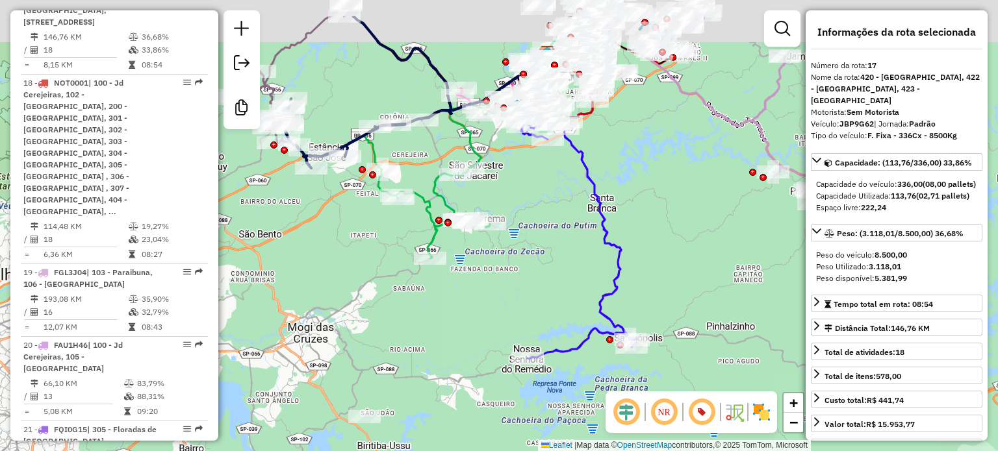
drag, startPoint x: 631, startPoint y: 75, endPoint x: 596, endPoint y: 187, distance: 117.5
click at [600, 186] on div "Janela de atendimento Grade de atendimento Capacidade Transportadoras Veículos …" at bounding box center [499, 225] width 998 height 451
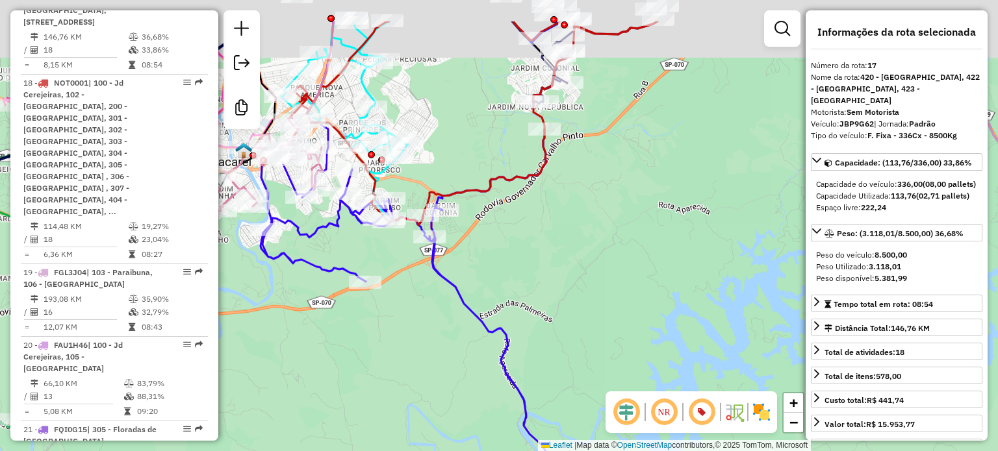
drag, startPoint x: 578, startPoint y: 168, endPoint x: 613, endPoint y: 283, distance: 120.2
click at [614, 283] on div "Janela de atendimento Grade de atendimento Capacidade Transportadoras Veículos …" at bounding box center [499, 225] width 998 height 451
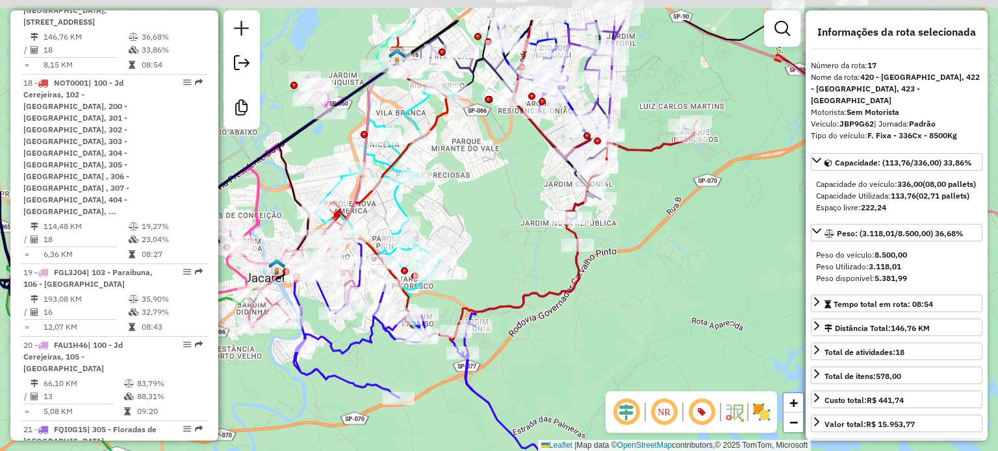
drag, startPoint x: 499, startPoint y: 218, endPoint x: 511, endPoint y: 281, distance: 63.6
click at [514, 285] on div "Janela de atendimento Grade de atendimento Capacidade Transportadoras Veículos …" at bounding box center [499, 225] width 998 height 451
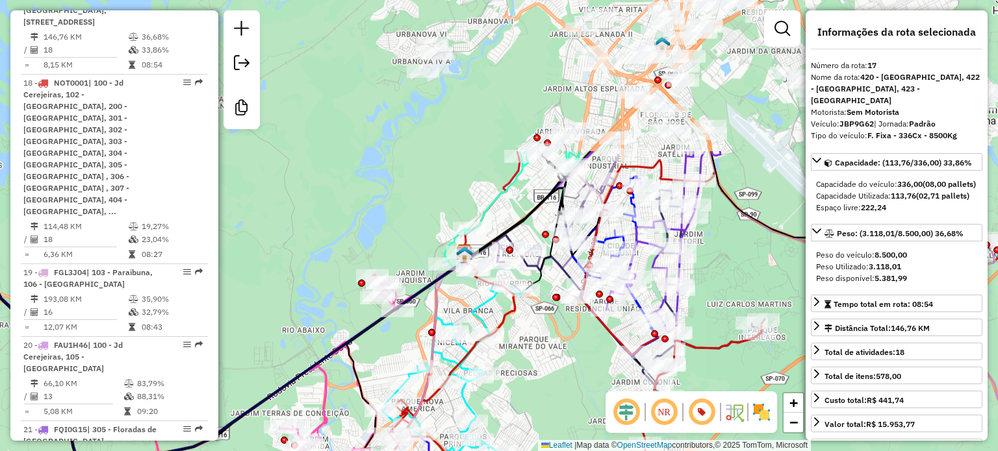
drag, startPoint x: 501, startPoint y: 210, endPoint x: 560, endPoint y: 382, distance: 182.0
click at [565, 398] on div "Janela de atendimento Grade de atendimento Capacidade Transportadoras Veículos …" at bounding box center [499, 225] width 998 height 451
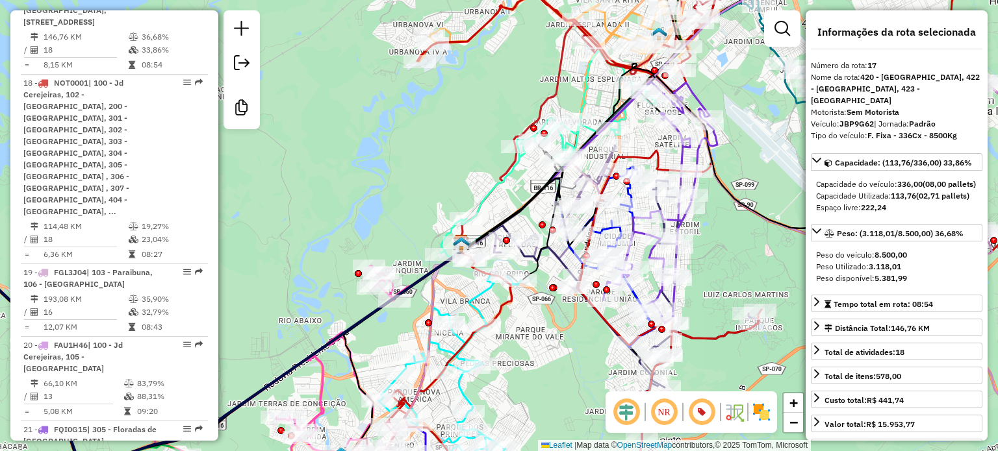
drag, startPoint x: 484, startPoint y: 131, endPoint x: 485, endPoint y: 124, distance: 7.2
click at [484, 129] on div "Rota 10 - Placa FUV7C96 96602394 - LERA EMPORIO Rota 10 - Placa FUV7C96 9663891…" at bounding box center [499, 225] width 998 height 451
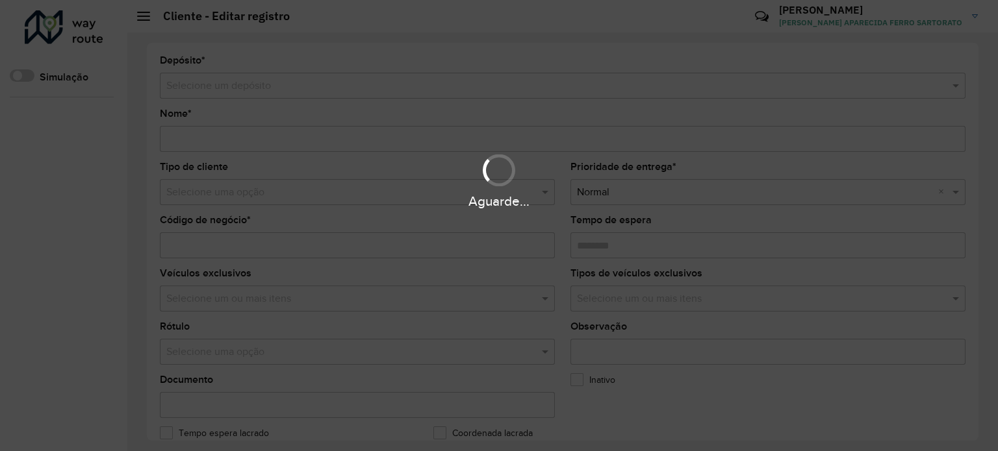
type input "**********"
type input "********"
type input "*********"
type input "**********"
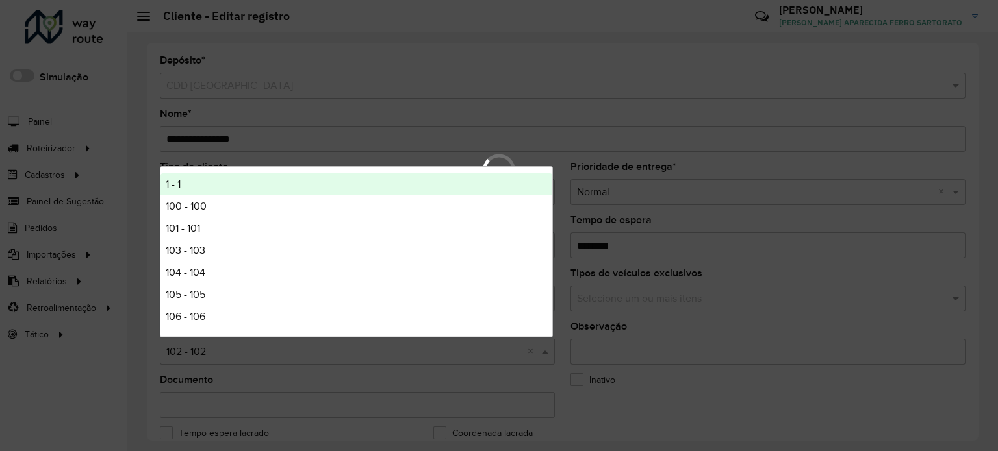
click at [231, 350] on hb-app "Aguarde... Pop-up bloqueado! Seu navegador bloqueou automáticamente a abertura …" at bounding box center [499, 225] width 998 height 451
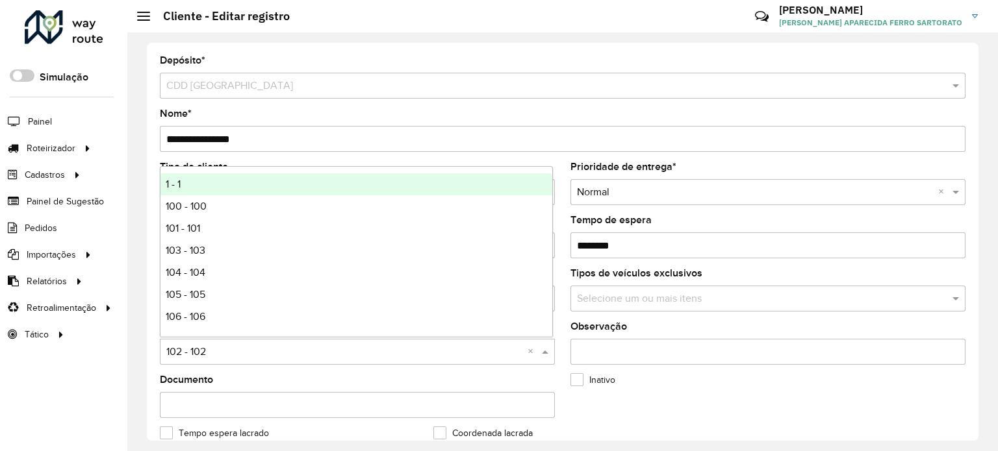
click at [234, 353] on input "text" at bounding box center [344, 353] width 356 height 16
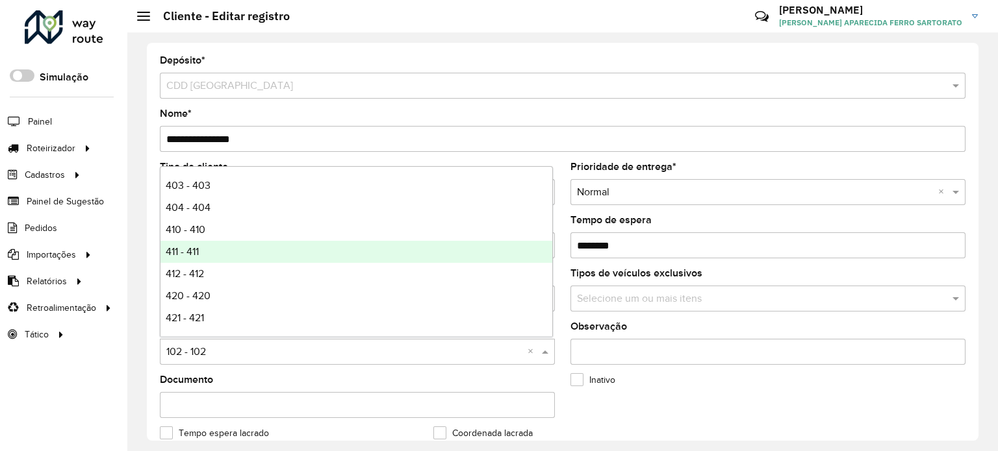
scroll to position [779, 0]
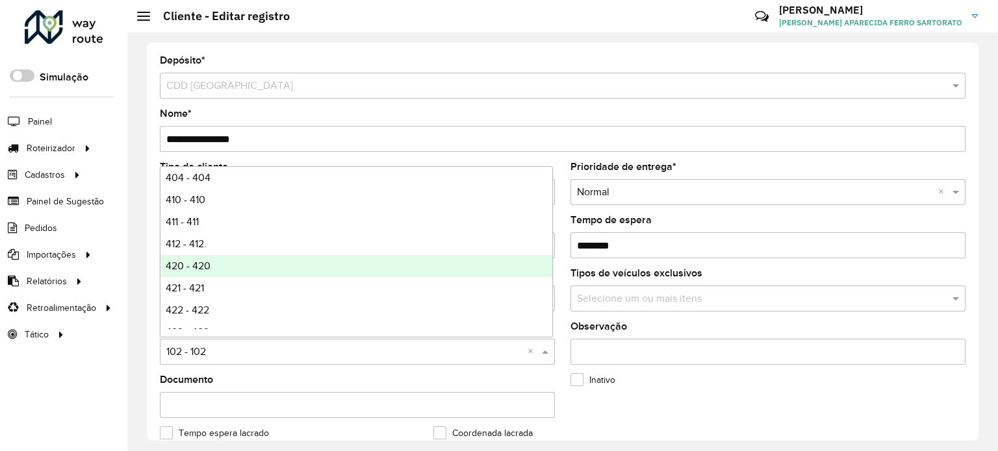
click at [233, 266] on div "420 - 420" at bounding box center [356, 266] width 392 height 22
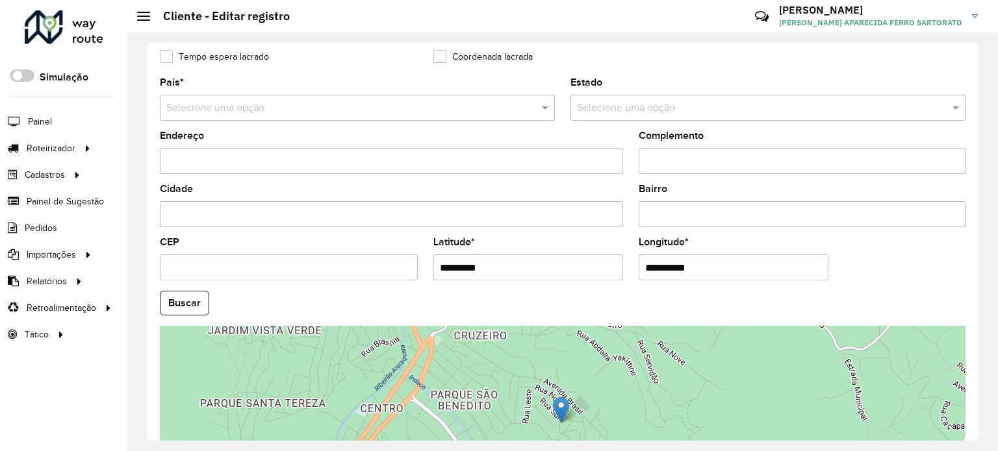
scroll to position [377, 0]
click at [188, 299] on button "Buscar" at bounding box center [184, 302] width 49 height 25
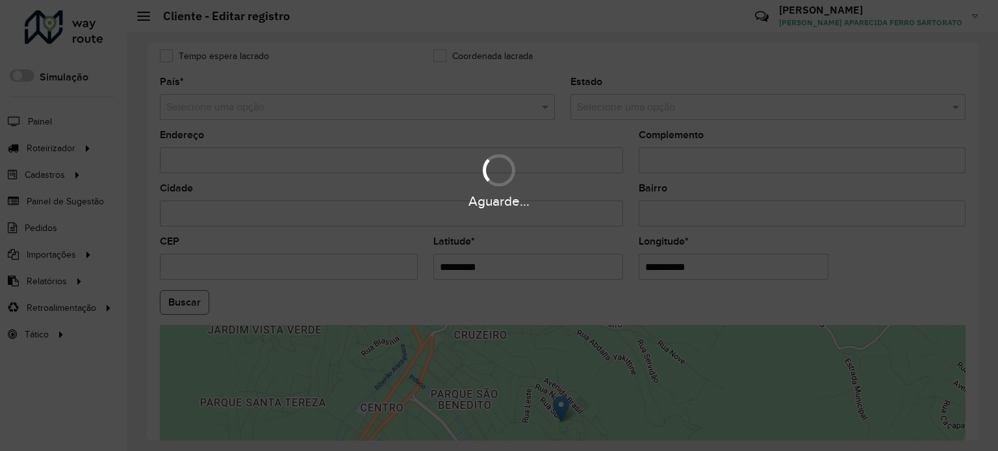
type input "**********"
type input "*********"
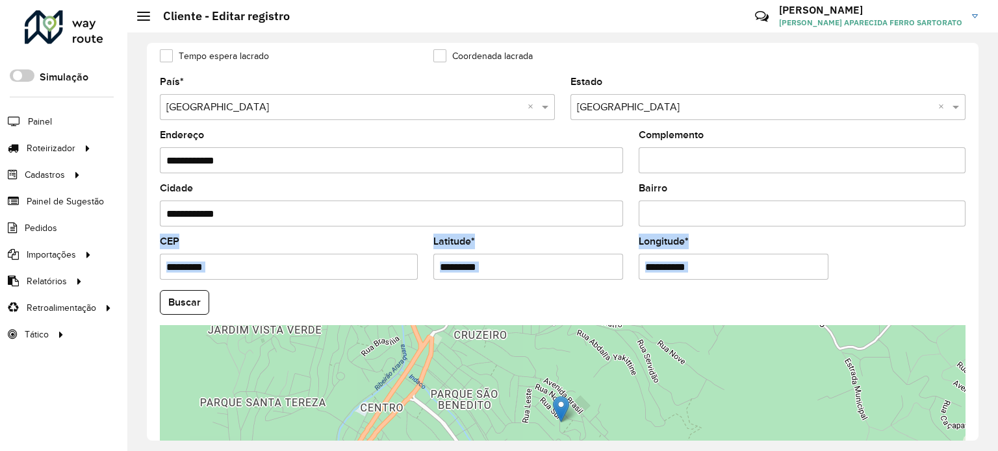
drag, startPoint x: 978, startPoint y: 255, endPoint x: 985, endPoint y: 336, distance: 80.9
click at [985, 336] on div "**********" at bounding box center [562, 241] width 870 height 419
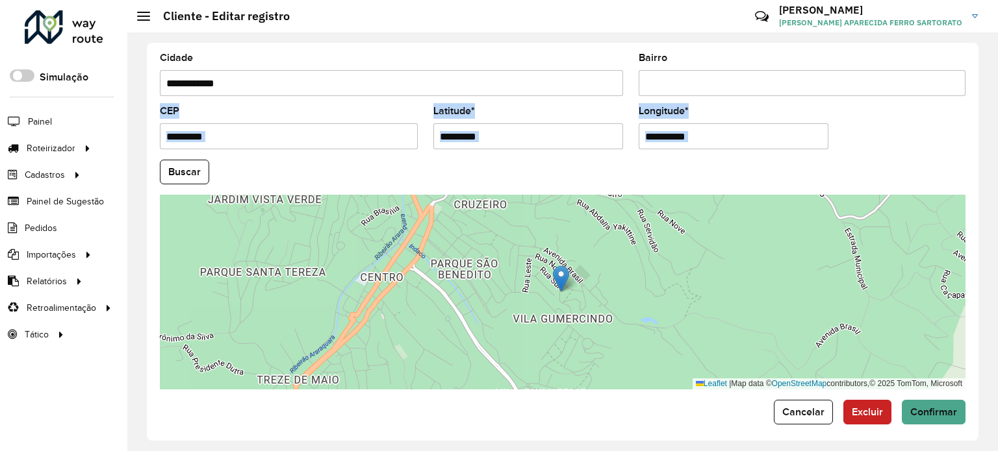
scroll to position [509, 0]
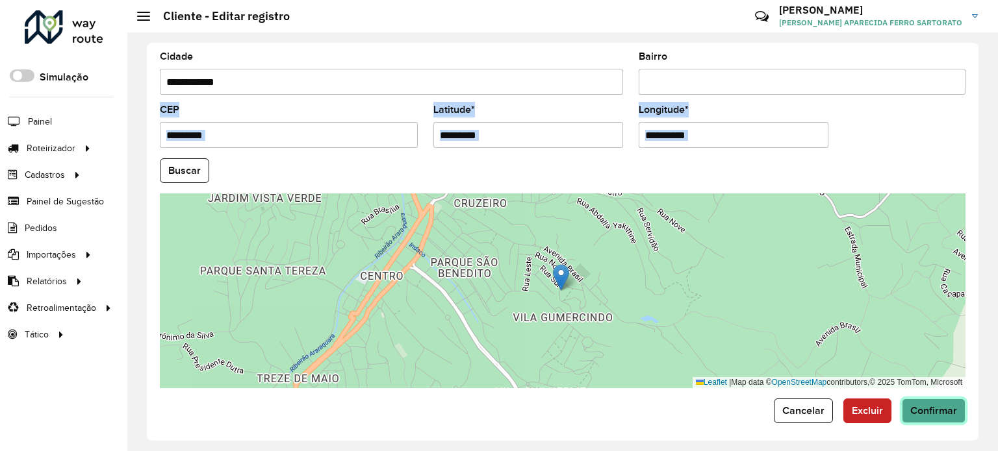
click at [936, 405] on span "Confirmar" at bounding box center [933, 410] width 47 height 11
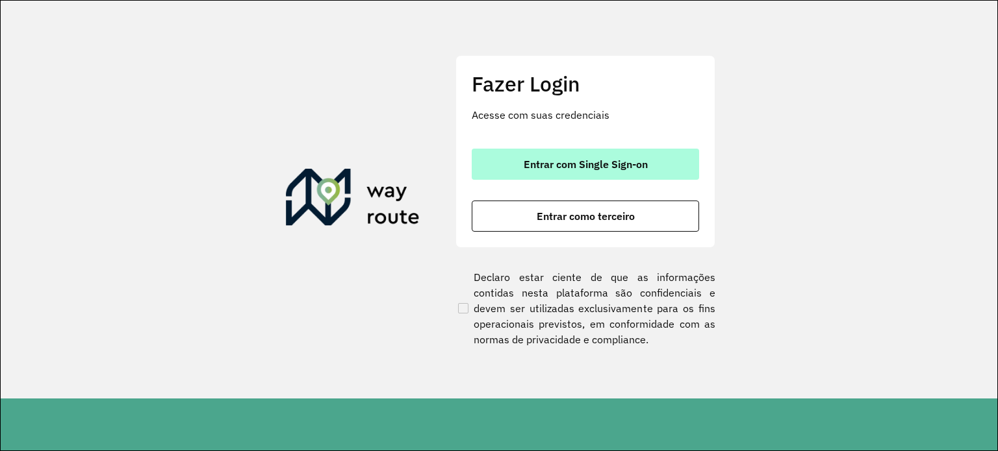
click at [577, 167] on span "Entrar com Single Sign-on" at bounding box center [586, 164] width 124 height 10
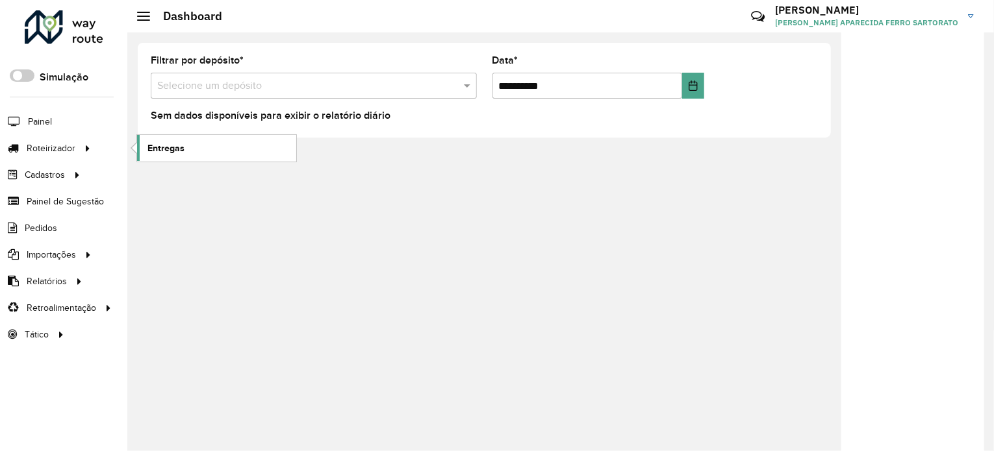
click at [177, 151] on span "Entregas" at bounding box center [165, 149] width 37 height 14
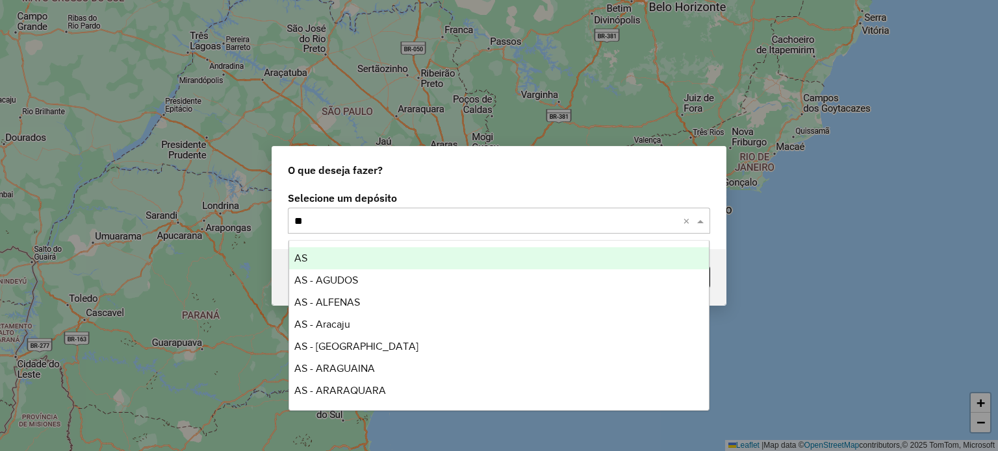
type input "***"
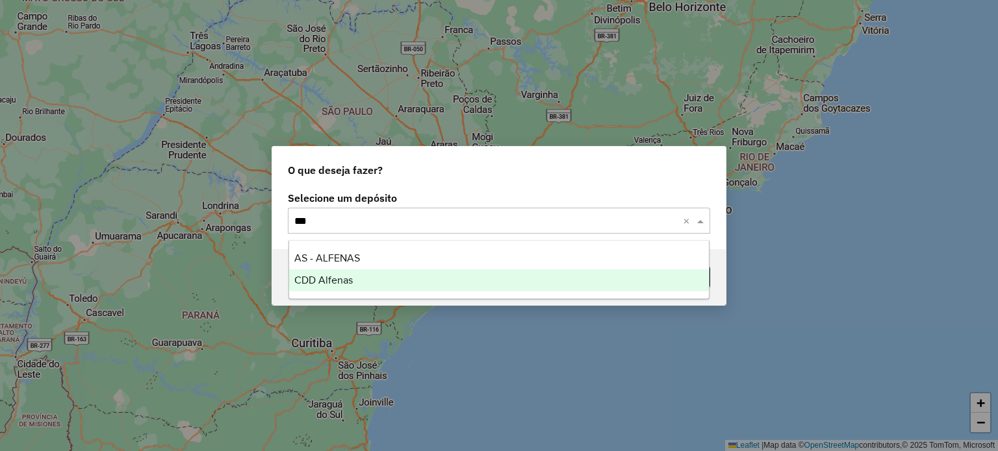
click at [354, 277] on div "CDD Alfenas" at bounding box center [499, 281] width 420 height 22
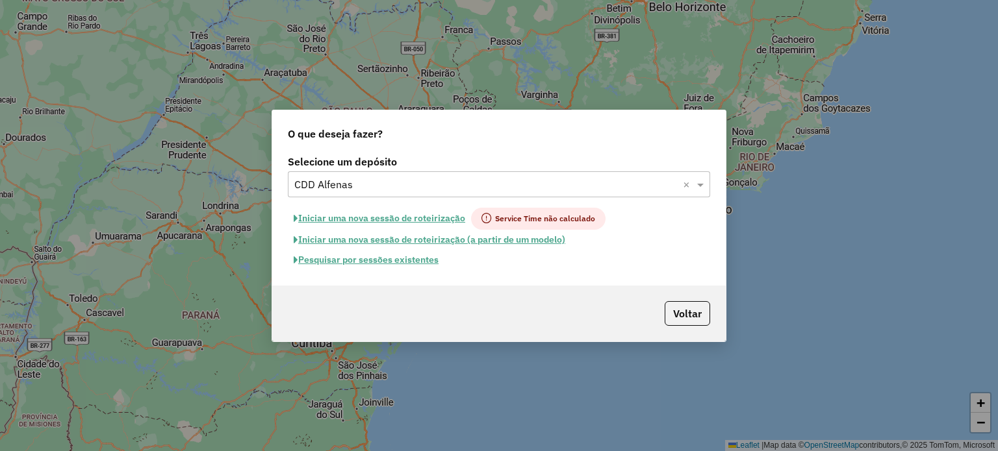
click at [346, 262] on button "Pesquisar por sessões existentes" at bounding box center [366, 260] width 157 height 20
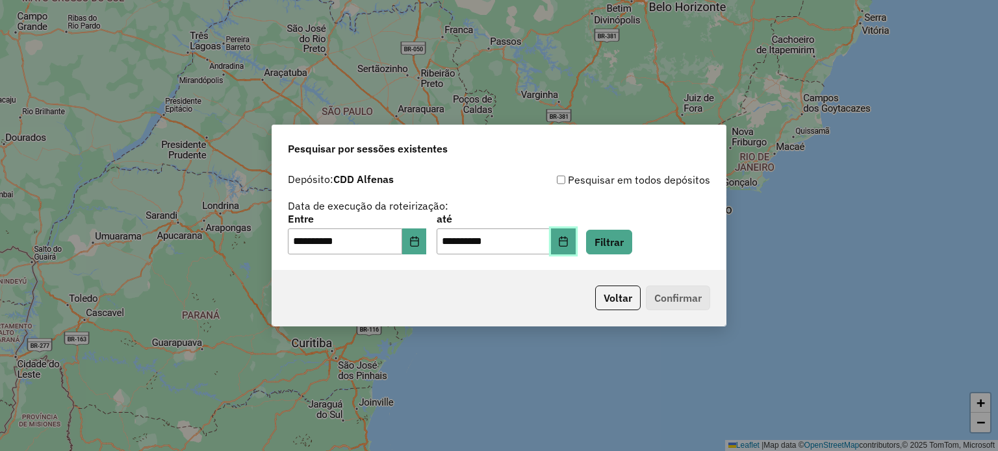
click at [568, 244] on icon "Choose Date" at bounding box center [563, 241] width 10 height 10
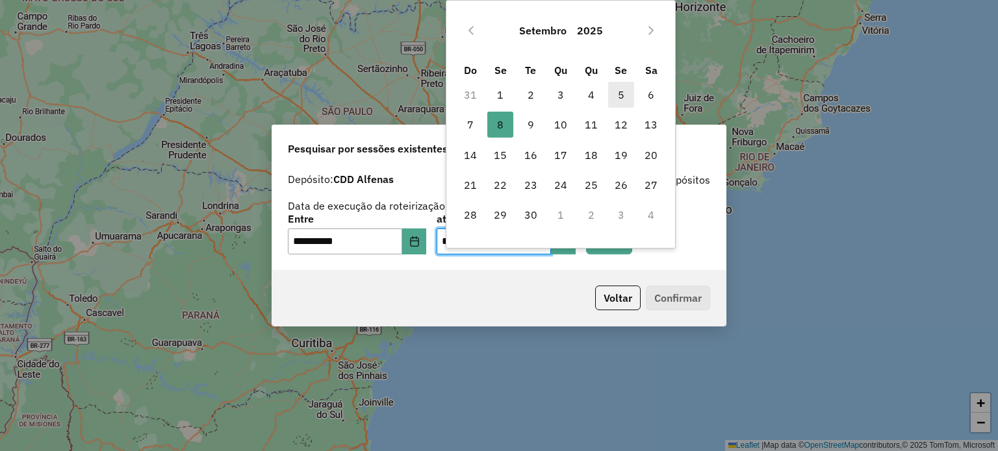
click at [618, 90] on span "5" at bounding box center [621, 95] width 26 height 26
type input "**********"
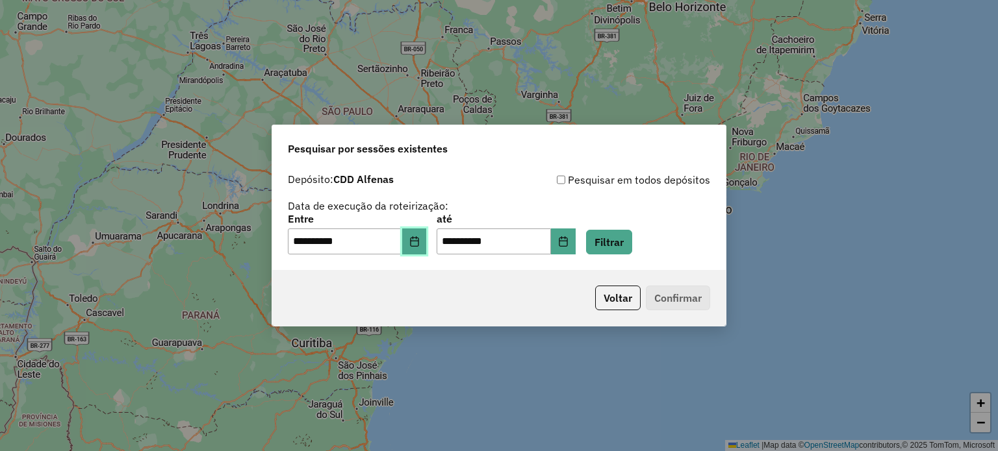
click at [420, 242] on icon "Choose Date" at bounding box center [414, 241] width 10 height 10
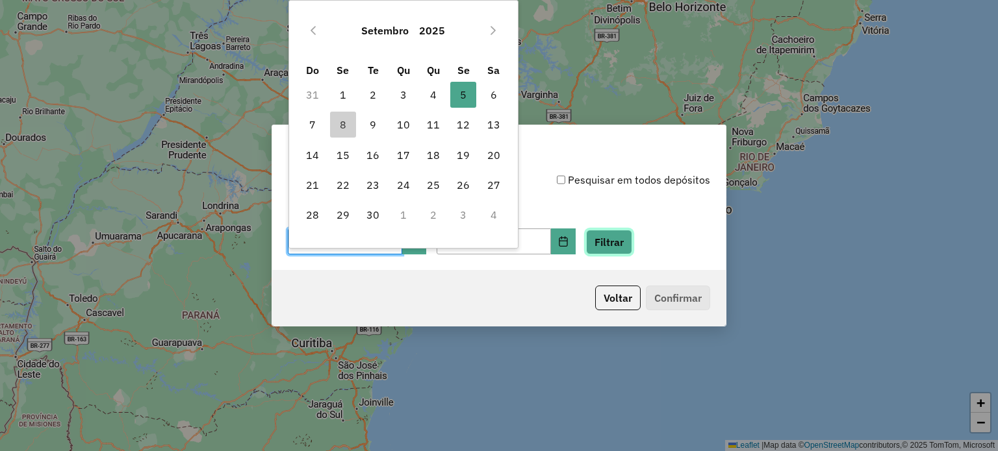
click at [626, 237] on button "Filtrar" at bounding box center [609, 242] width 46 height 25
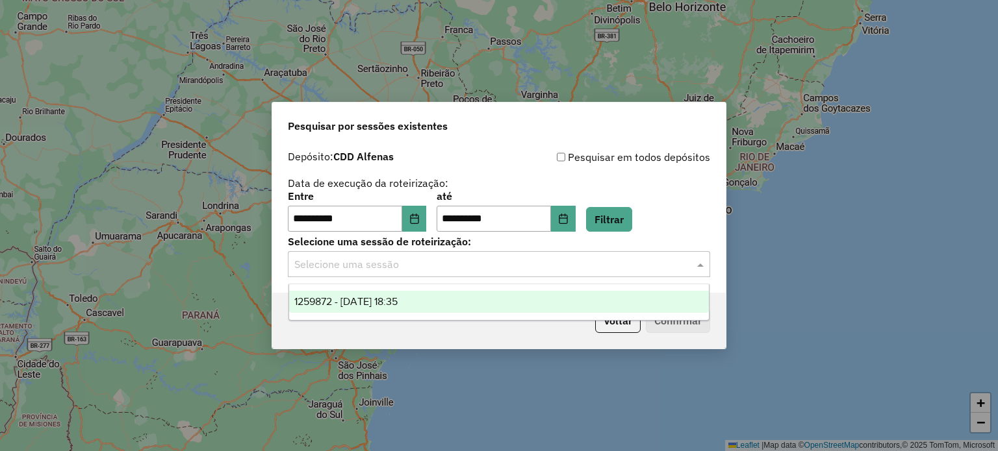
click at [411, 271] on input "text" at bounding box center [485, 265] width 383 height 16
click at [392, 299] on span "1259872 - 05/09/2025 18:35" at bounding box center [345, 301] width 103 height 11
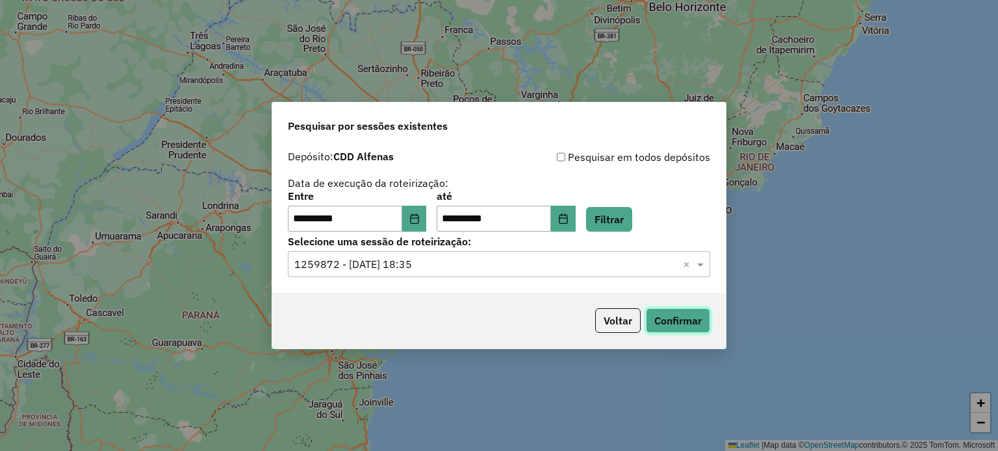
click at [689, 322] on button "Confirmar" at bounding box center [678, 321] width 64 height 25
click at [568, 220] on icon "Choose Date" at bounding box center [563, 219] width 10 height 10
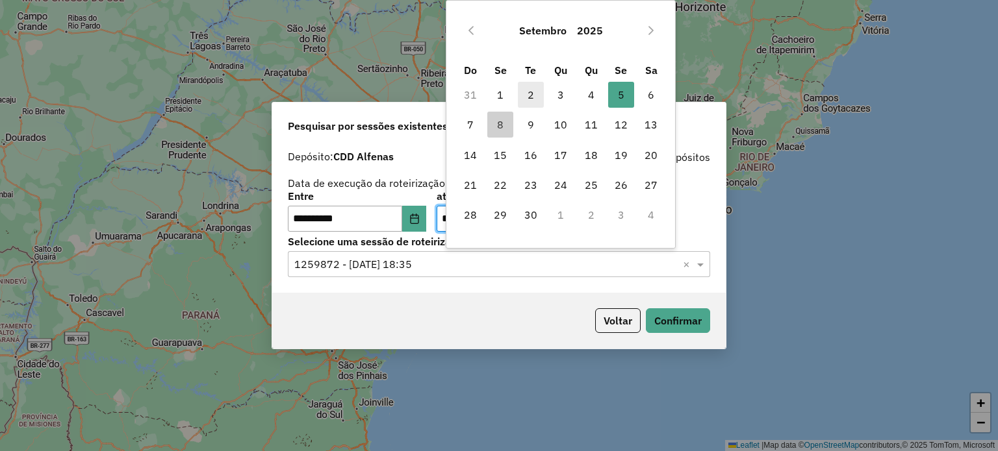
click at [533, 93] on span "2" at bounding box center [531, 95] width 26 height 26
type input "**********"
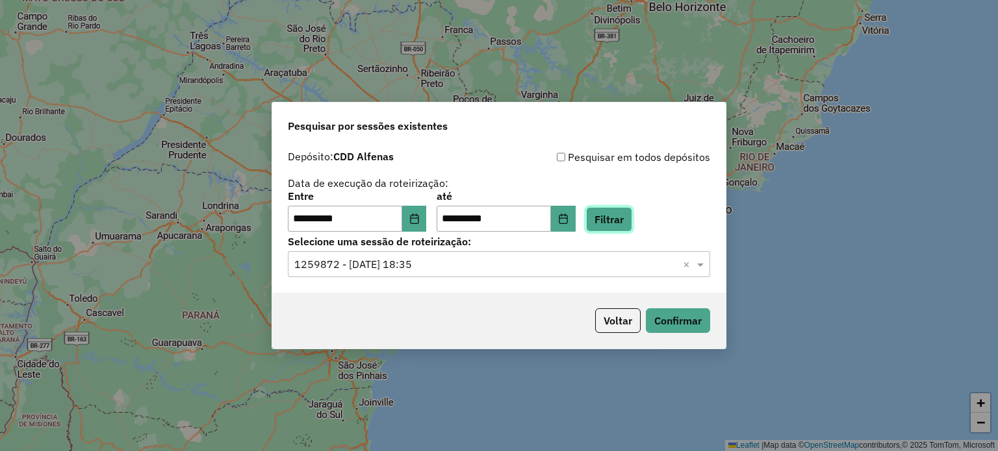
drag, startPoint x: 636, startPoint y: 227, endPoint x: 628, endPoint y: 231, distance: 8.4
click at [632, 227] on button "Filtrar" at bounding box center [609, 219] width 46 height 25
click at [390, 264] on input "text" at bounding box center [485, 265] width 383 height 16
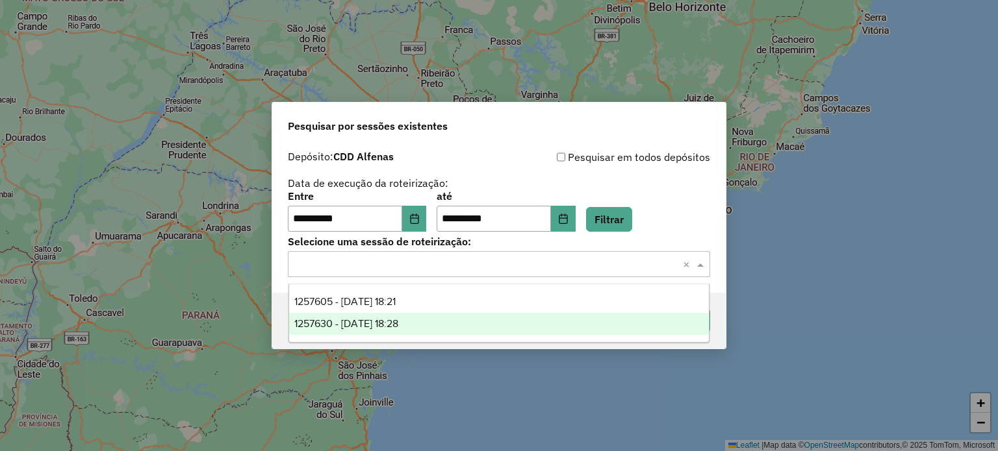
click at [382, 316] on div "1257630 - 02/09/2025 18:28" at bounding box center [499, 324] width 420 height 22
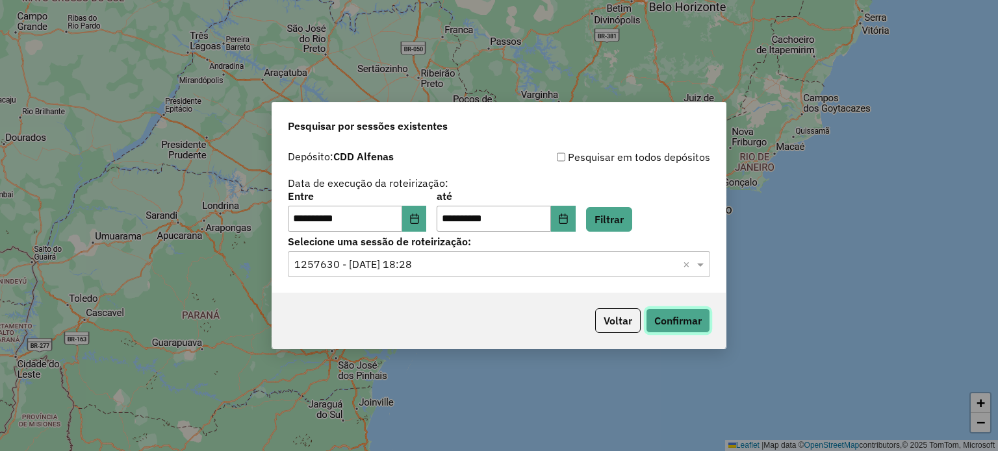
click at [665, 322] on button "Confirmar" at bounding box center [678, 321] width 64 height 25
click at [611, 314] on button "Voltar" at bounding box center [617, 321] width 45 height 25
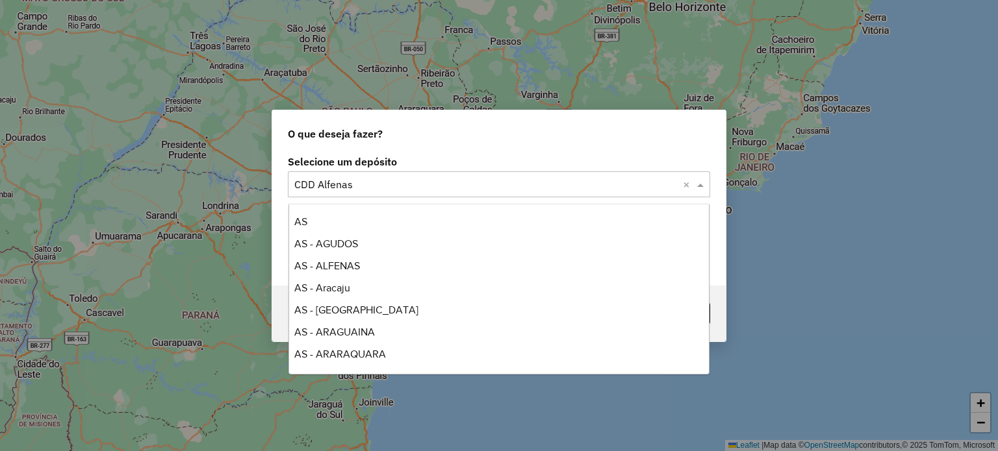
click at [364, 182] on input "text" at bounding box center [485, 185] width 383 height 16
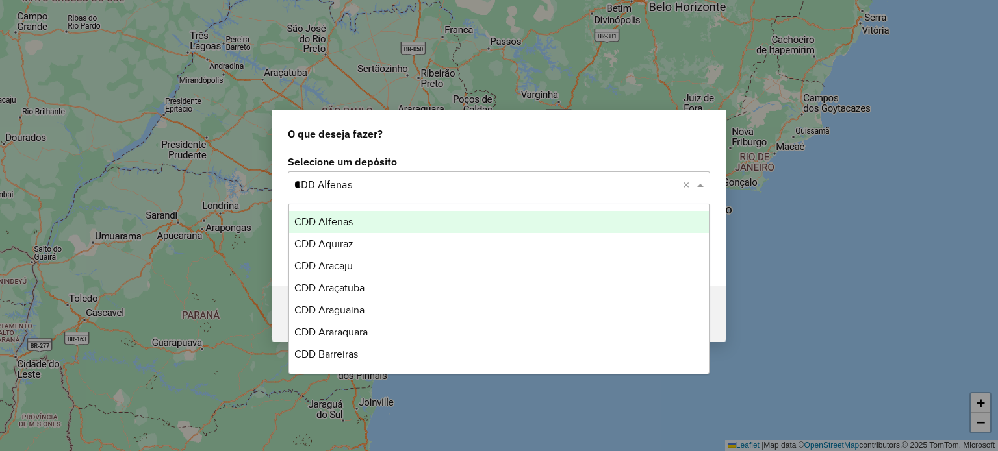
scroll to position [442, 0]
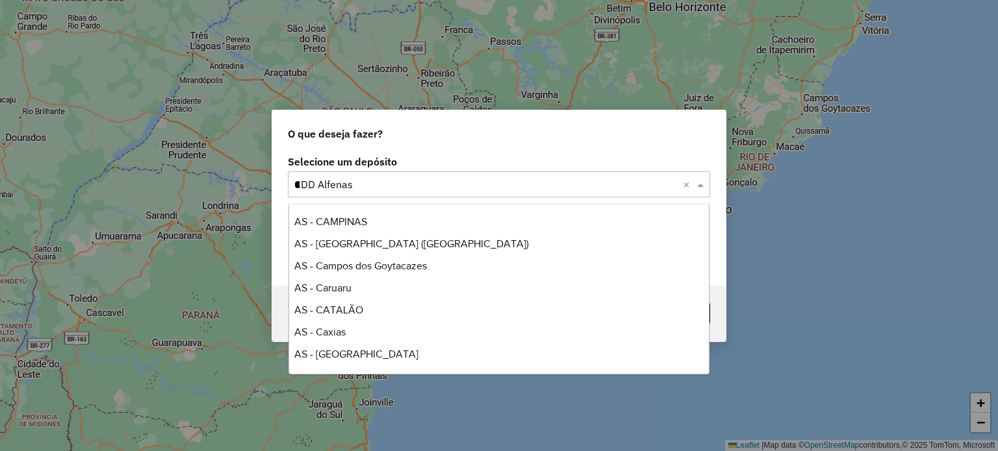
type input "**"
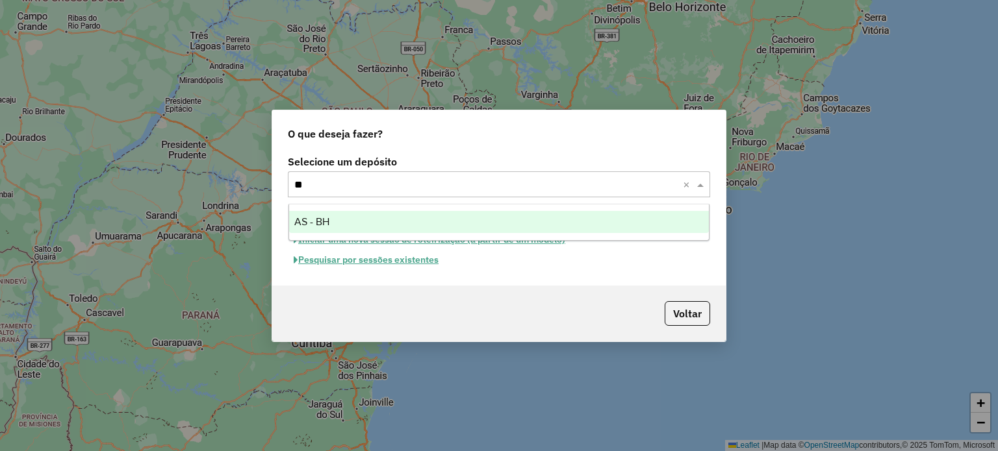
scroll to position [0, 0]
click at [325, 217] on span "AS - BH" at bounding box center [311, 221] width 35 height 11
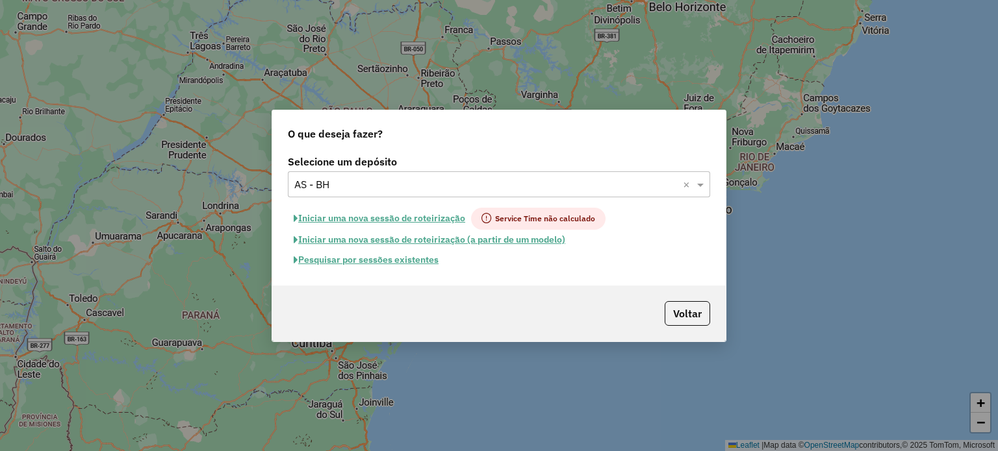
click at [322, 259] on button "Pesquisar por sessões existentes" at bounding box center [366, 260] width 157 height 20
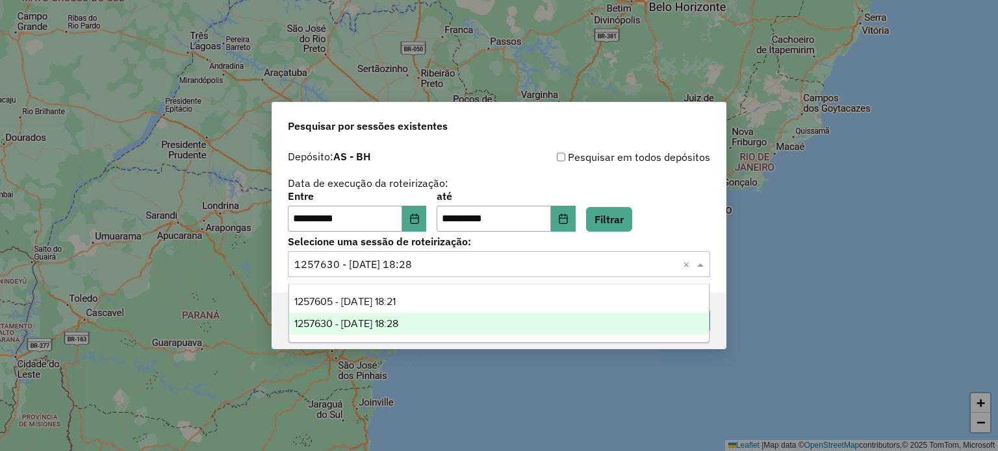
click at [601, 267] on input "text" at bounding box center [485, 265] width 383 height 16
click at [447, 316] on div "1257630 - 02/09/2025 18:28" at bounding box center [499, 324] width 420 height 22
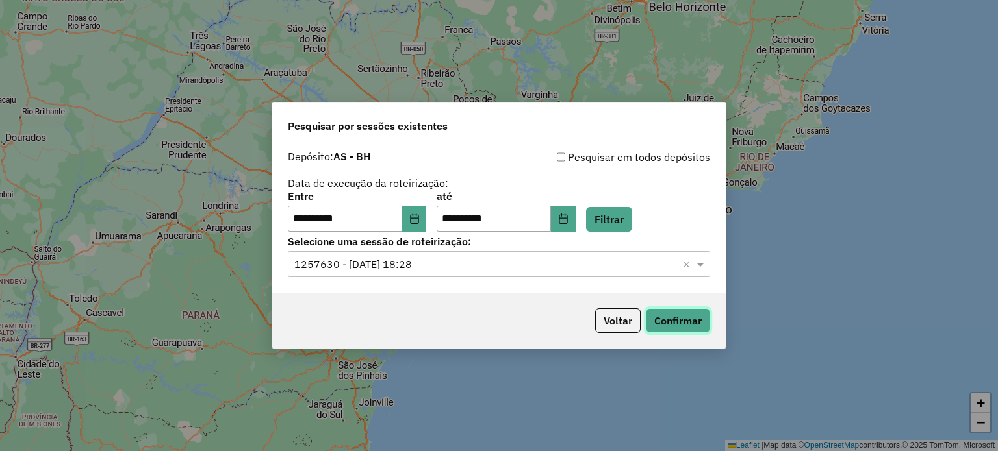
click at [665, 322] on button "Confirmar" at bounding box center [678, 321] width 64 height 25
click at [682, 314] on button "Confirmar" at bounding box center [678, 321] width 64 height 25
click at [684, 324] on button "Confirmar" at bounding box center [678, 321] width 64 height 25
click at [627, 317] on button "Voltar" at bounding box center [617, 321] width 45 height 25
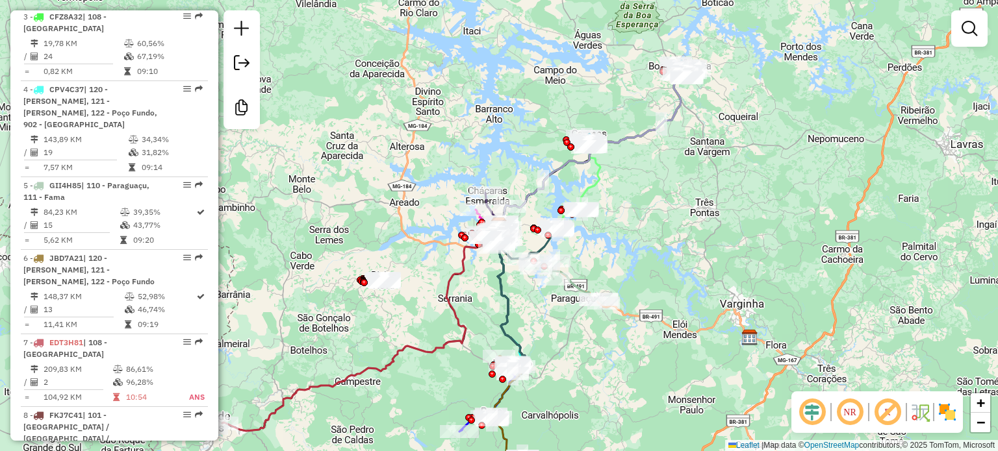
scroll to position [715, 0]
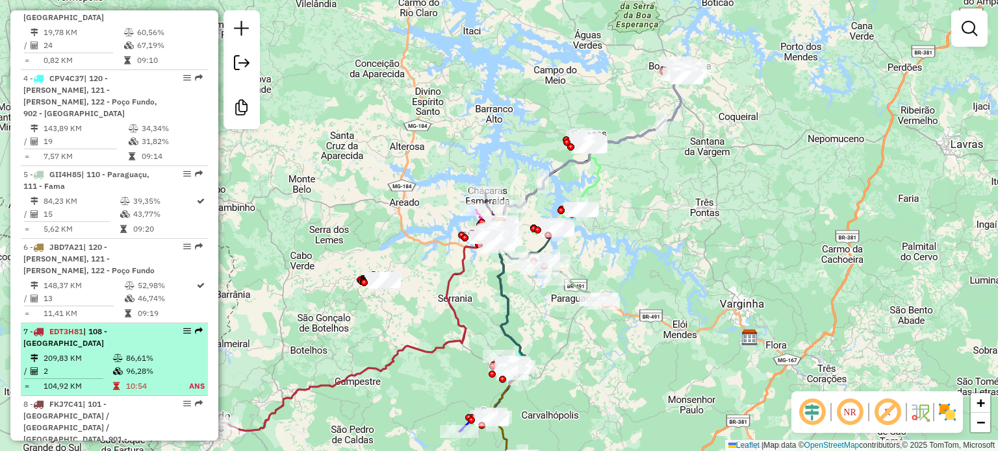
click at [42, 328] on icon at bounding box center [38, 332] width 10 height 8
select select "**********"
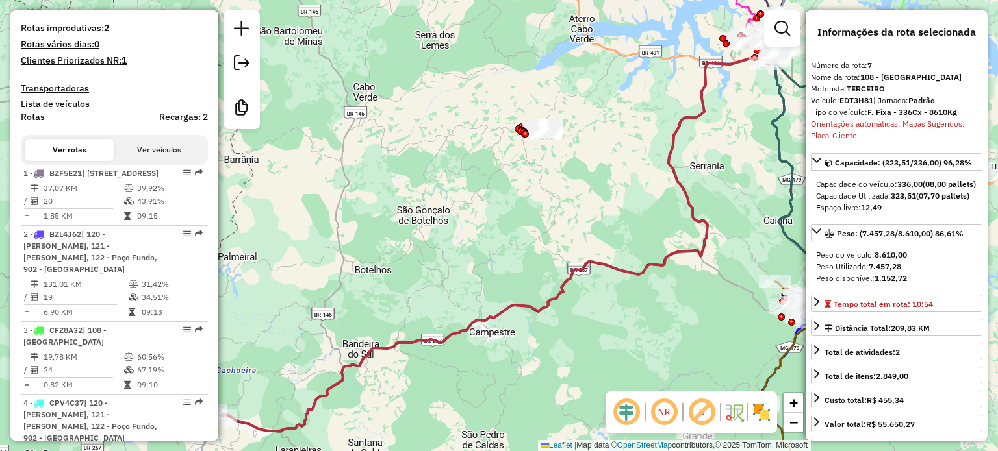
scroll to position [65, 0]
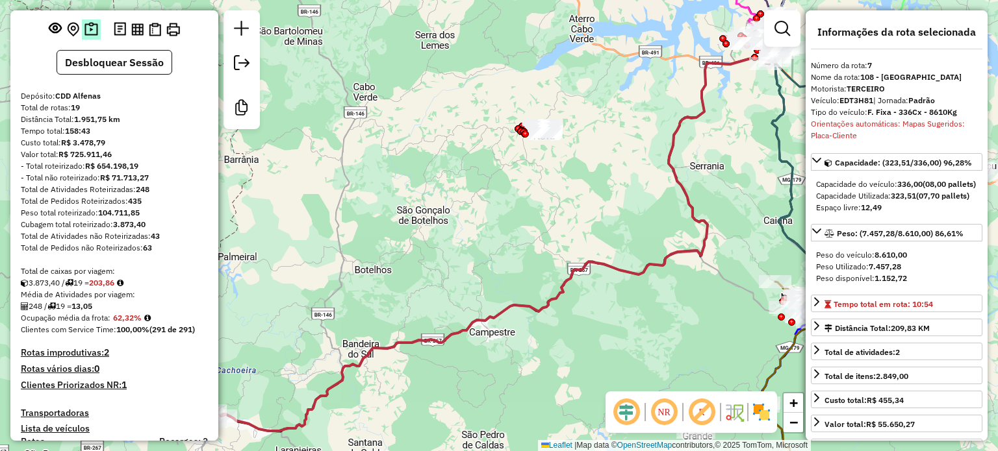
click at [90, 37] on img at bounding box center [91, 29] width 14 height 15
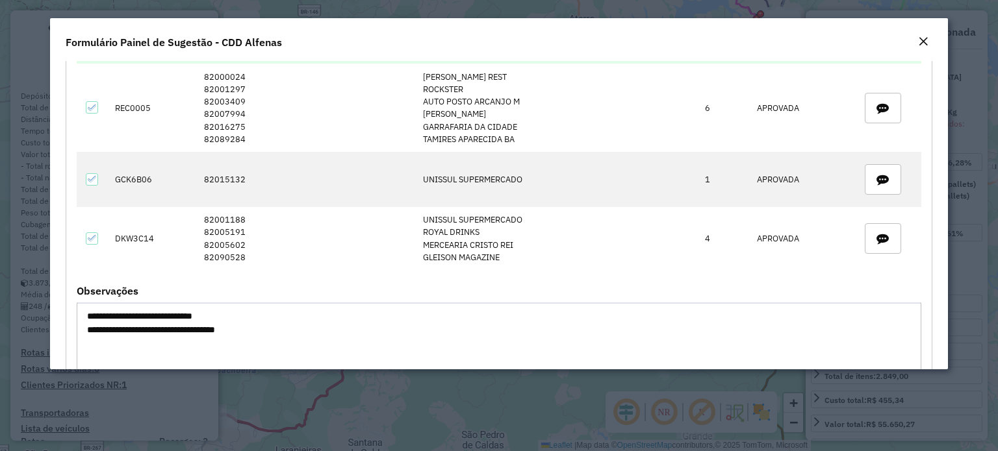
scroll to position [2793, 0]
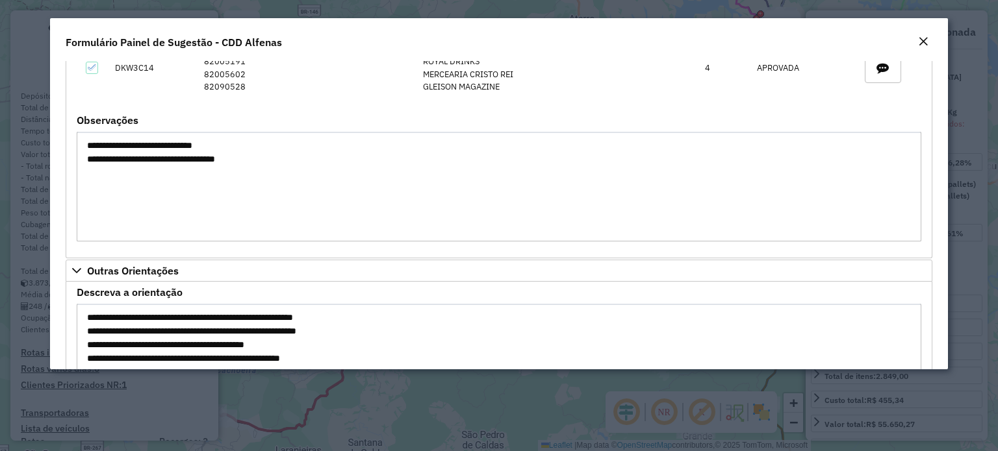
drag, startPoint x: 275, startPoint y: 151, endPoint x: 134, endPoint y: 150, distance: 141.0
click at [134, 150] on textarea "**********" at bounding box center [499, 187] width 844 height 110
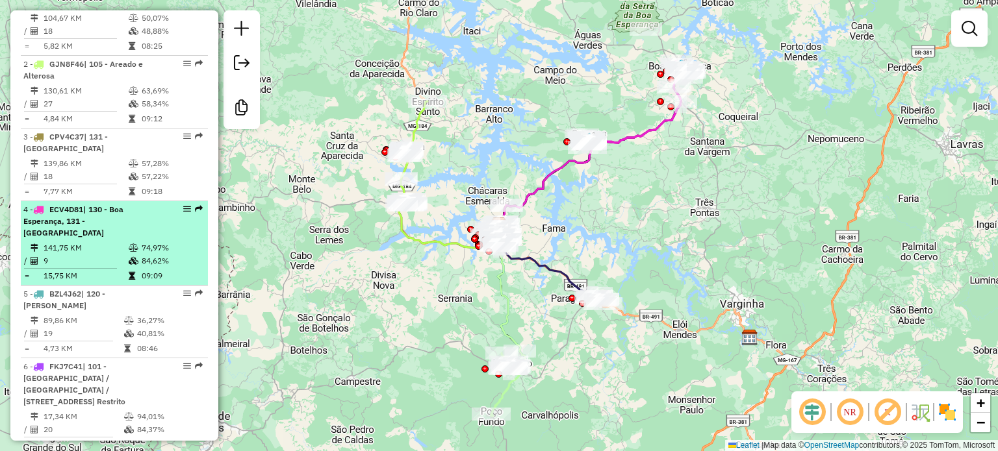
scroll to position [585, 0]
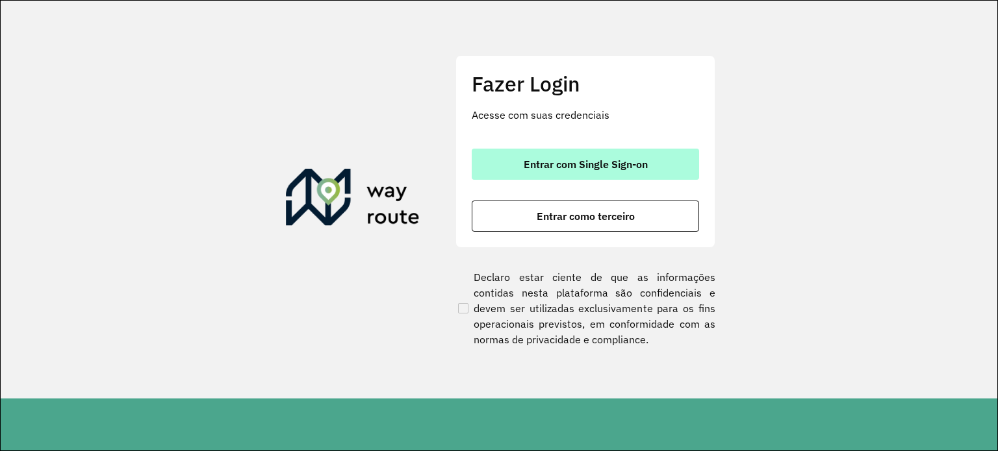
drag, startPoint x: 572, startPoint y: 160, endPoint x: 577, endPoint y: 167, distance: 8.8
click at [577, 167] on span "Entrar com Single Sign-on" at bounding box center [586, 164] width 124 height 10
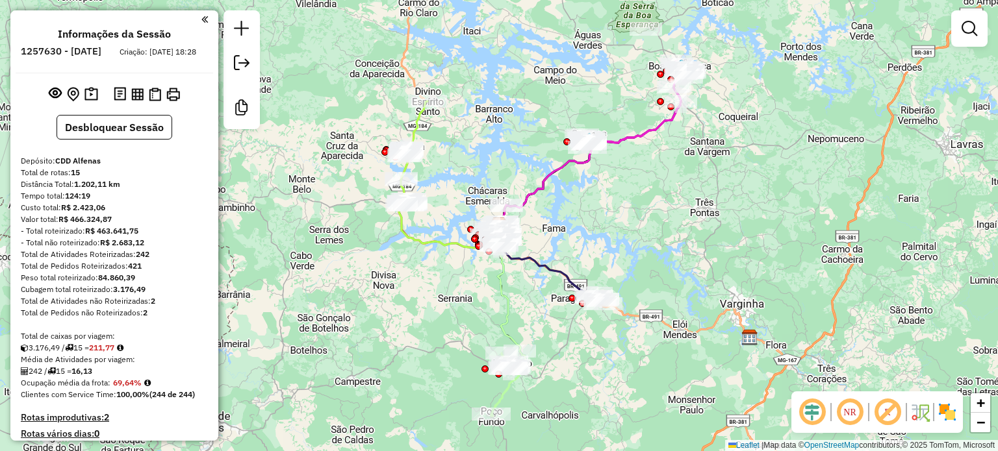
click at [81, 50] on h6 "1257630 - [DATE]" at bounding box center [61, 51] width 81 height 12
click at [81, 51] on h6 "1257630 - [DATE]" at bounding box center [61, 51] width 81 height 12
copy h6 "1257630"
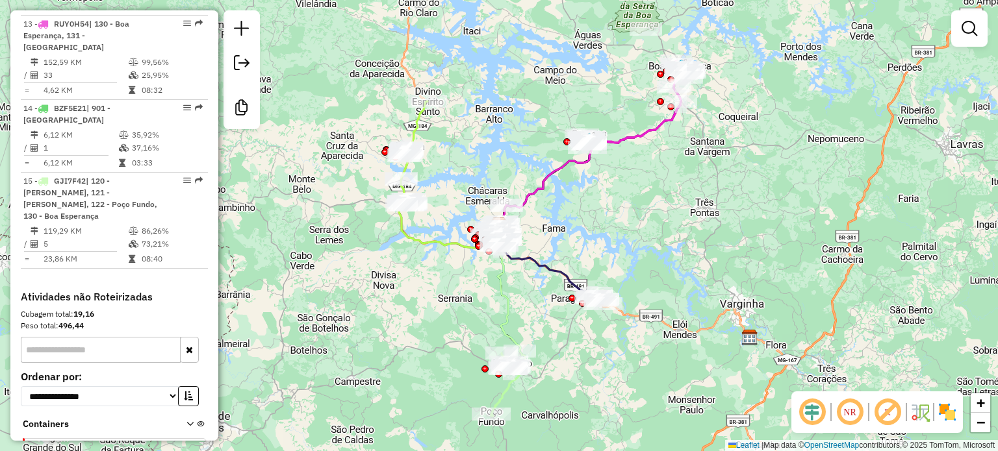
scroll to position [1533, 0]
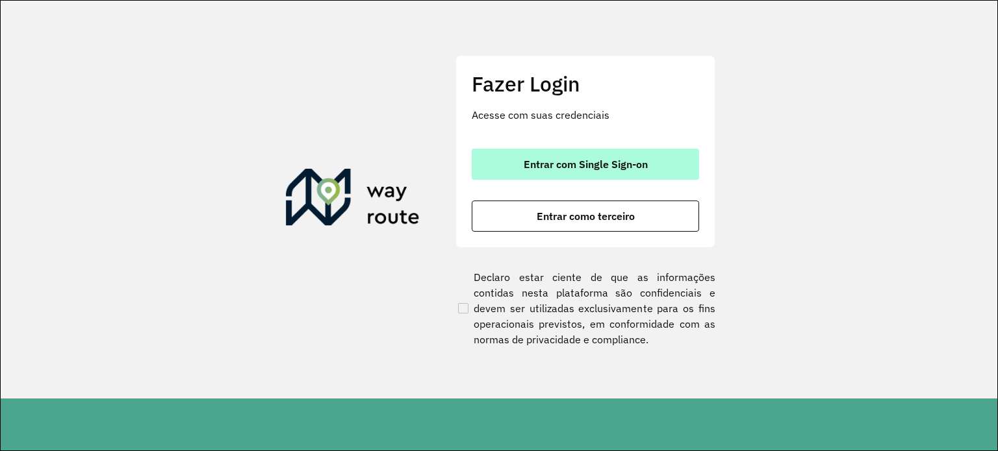
click at [618, 162] on span "Entrar com Single Sign-on" at bounding box center [586, 164] width 124 height 10
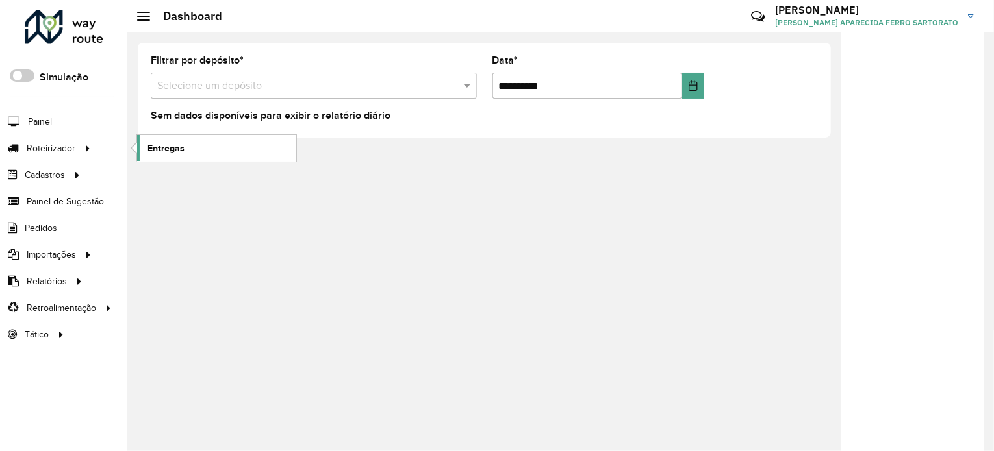
click at [192, 147] on link "Entregas" at bounding box center [216, 148] width 159 height 26
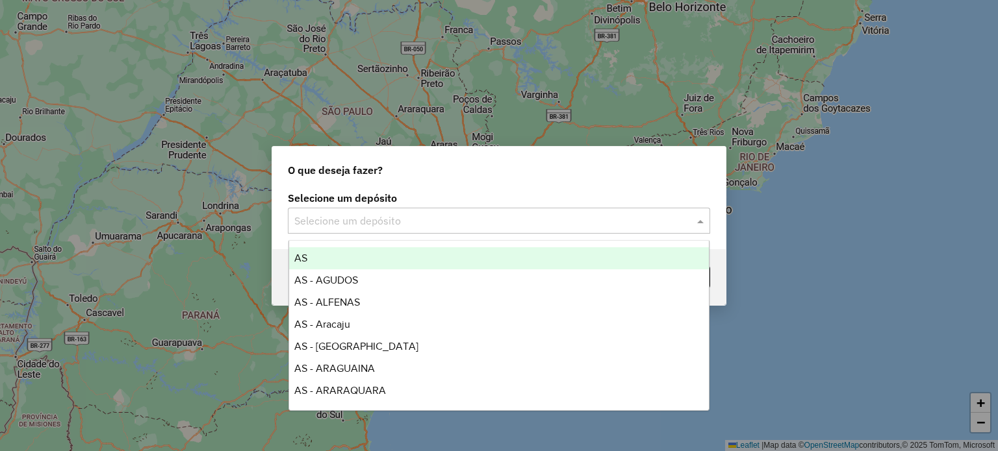
click at [330, 219] on input "text" at bounding box center [485, 222] width 383 height 16
type input "**"
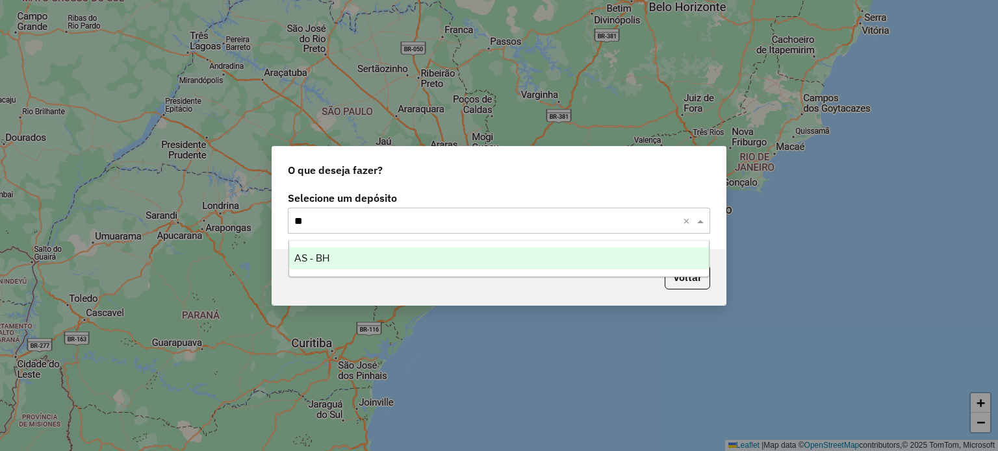
click at [303, 254] on span "AS - BH" at bounding box center [311, 258] width 35 height 11
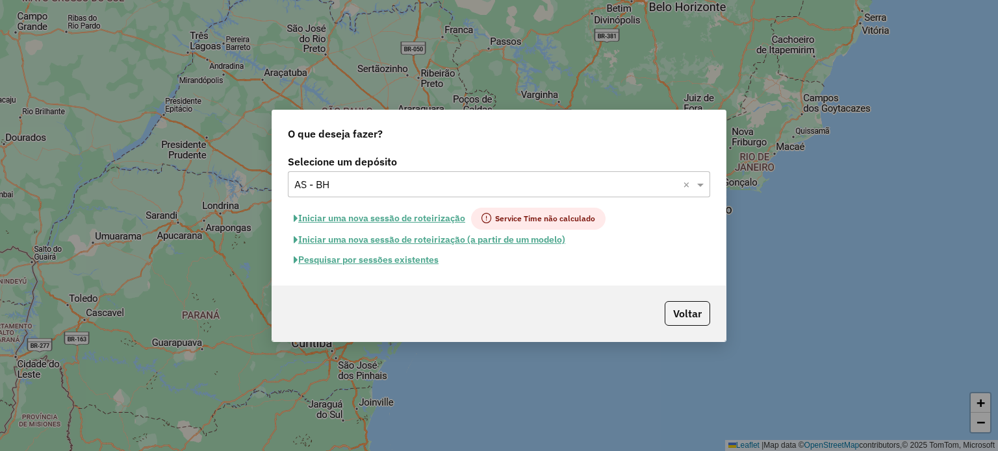
click at [333, 263] on button "Pesquisar por sessões existentes" at bounding box center [366, 260] width 157 height 20
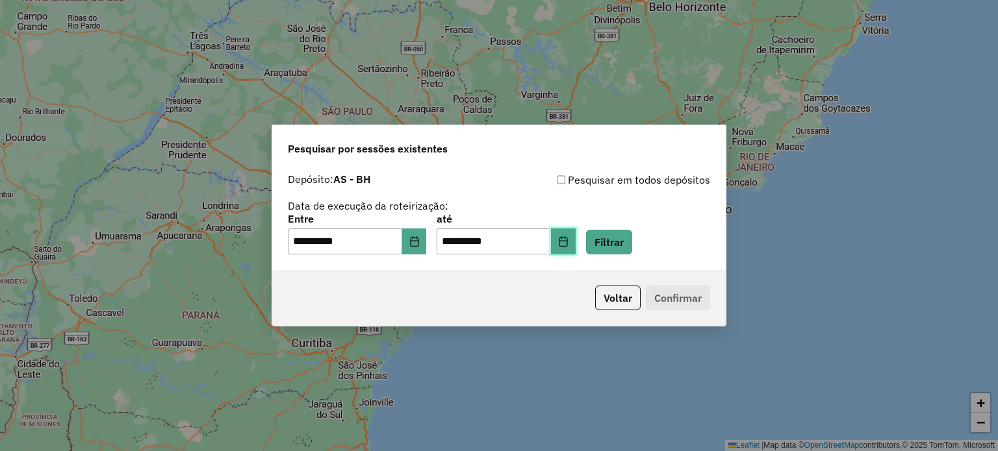
click at [574, 243] on button "Choose Date" at bounding box center [563, 242] width 25 height 26
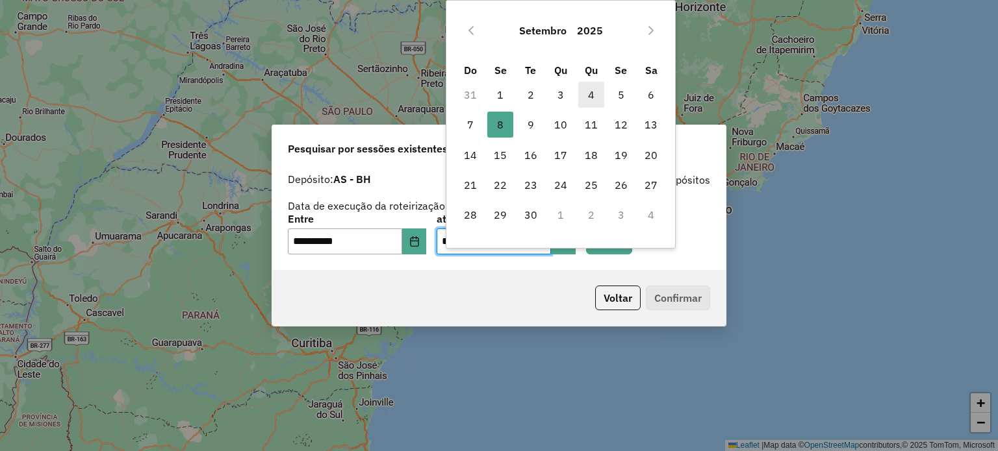
click at [588, 92] on span "4" at bounding box center [591, 95] width 26 height 26
type input "**********"
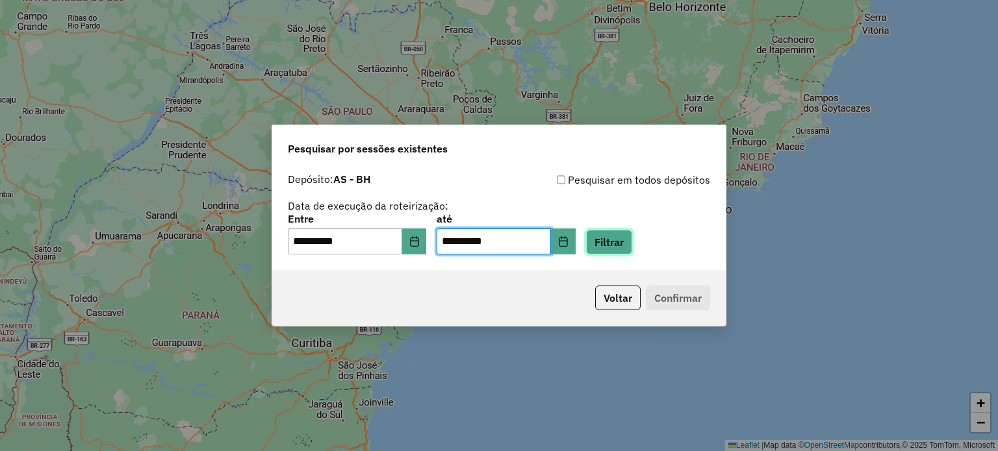
click at [616, 243] on button "Filtrar" at bounding box center [609, 242] width 46 height 25
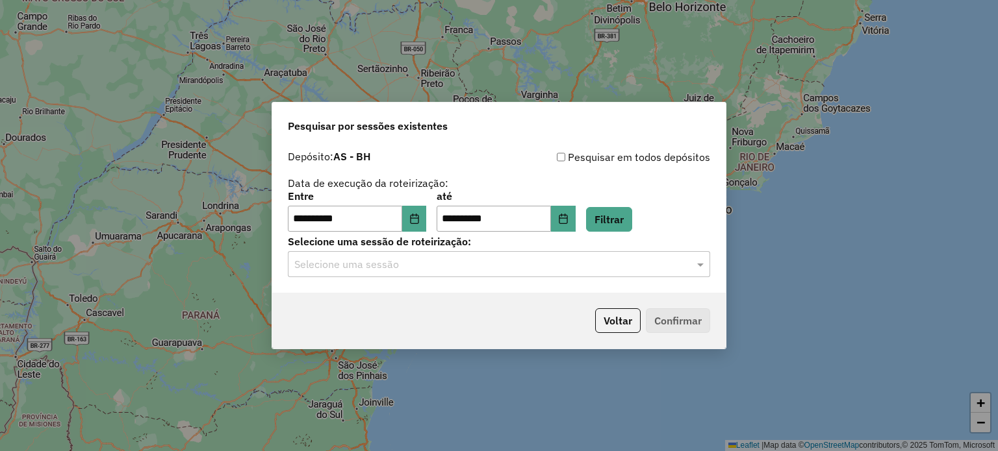
click at [318, 266] on input "text" at bounding box center [485, 265] width 383 height 16
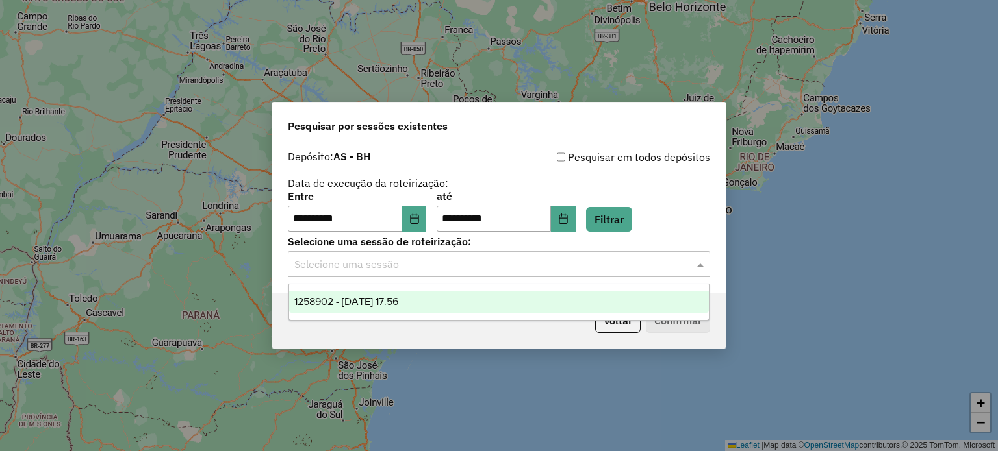
drag, startPoint x: 337, startPoint y: 303, endPoint x: 530, endPoint y: 333, distance: 195.3
click at [338, 301] on span "1258902 - 04/09/2025 17:56" at bounding box center [346, 301] width 104 height 11
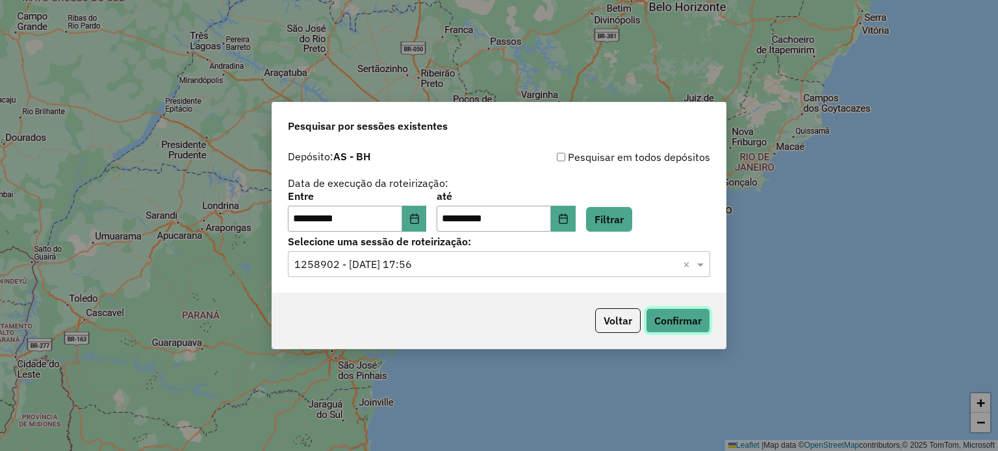
click at [682, 325] on button "Confirmar" at bounding box center [678, 321] width 64 height 25
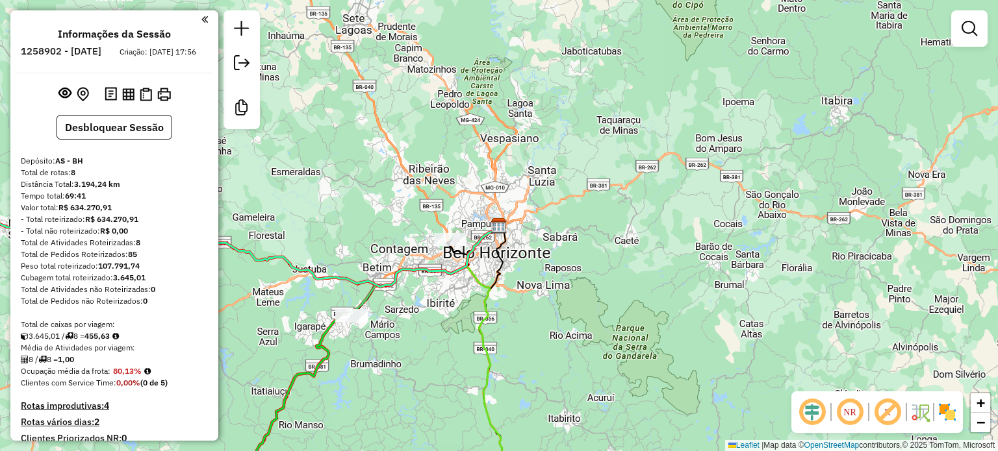
click at [77, 46] on h6 "1258902 - [DATE]" at bounding box center [61, 51] width 81 height 12
copy h6 "1258902"
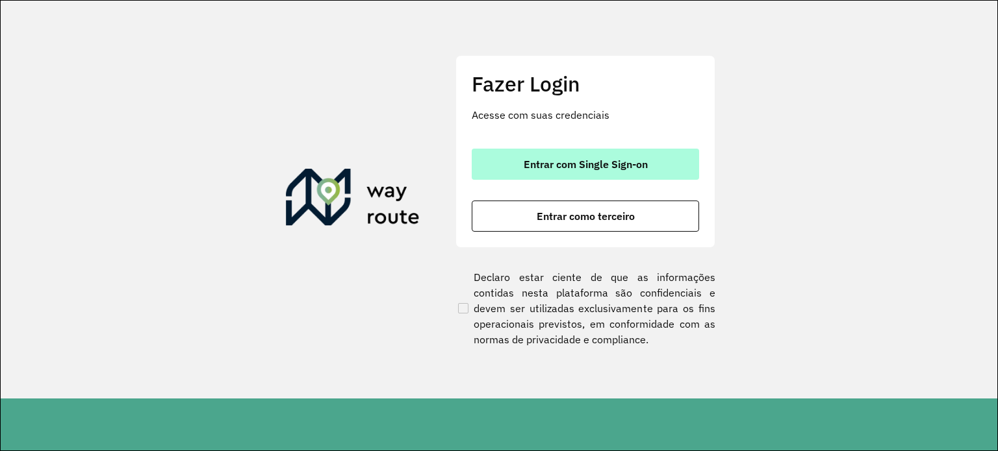
click at [504, 161] on button "Entrar com Single Sign-on" at bounding box center [585, 164] width 227 height 31
